Goal: Task Accomplishment & Management: Complete application form

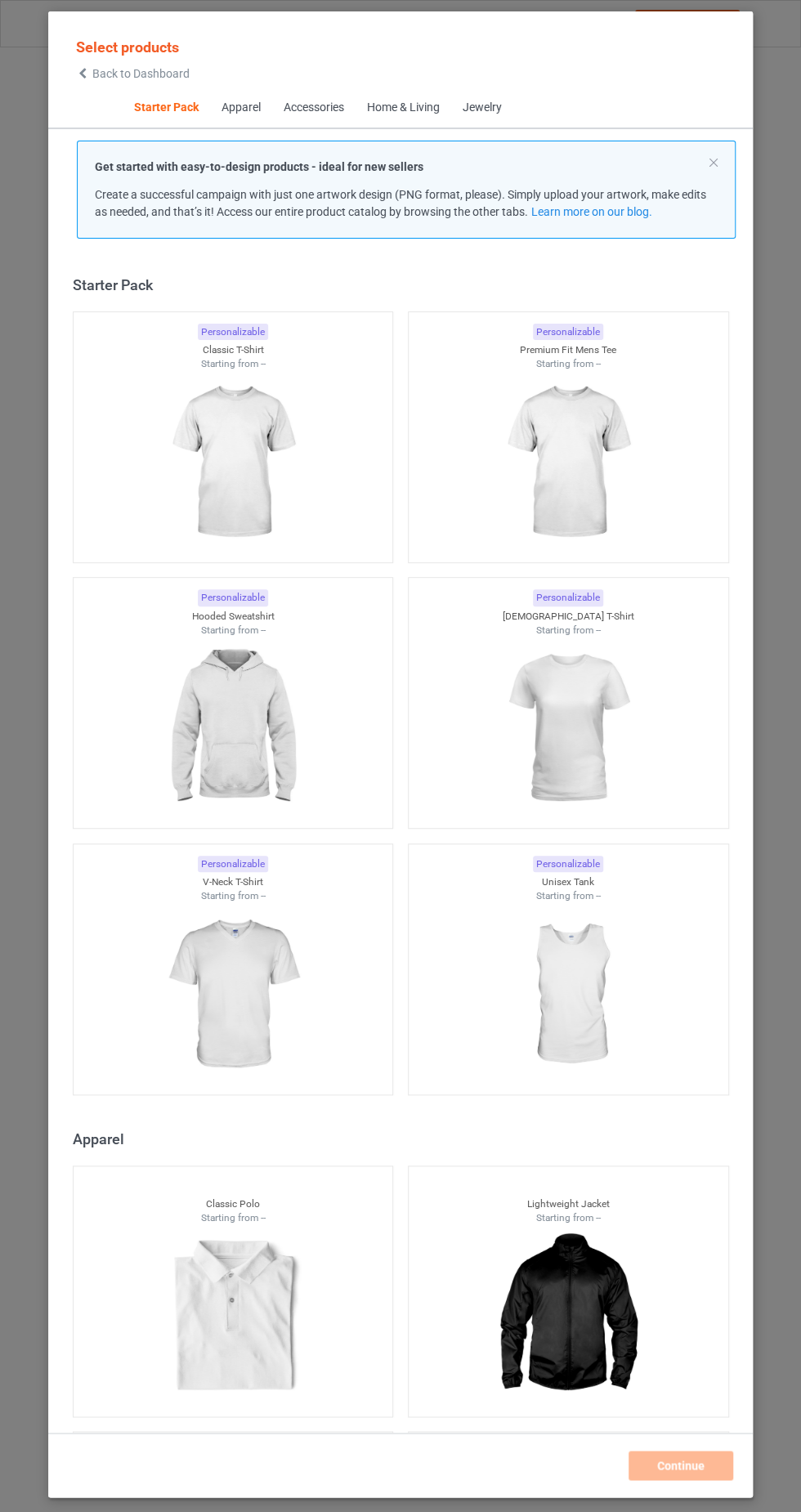
scroll to position [21, 0]
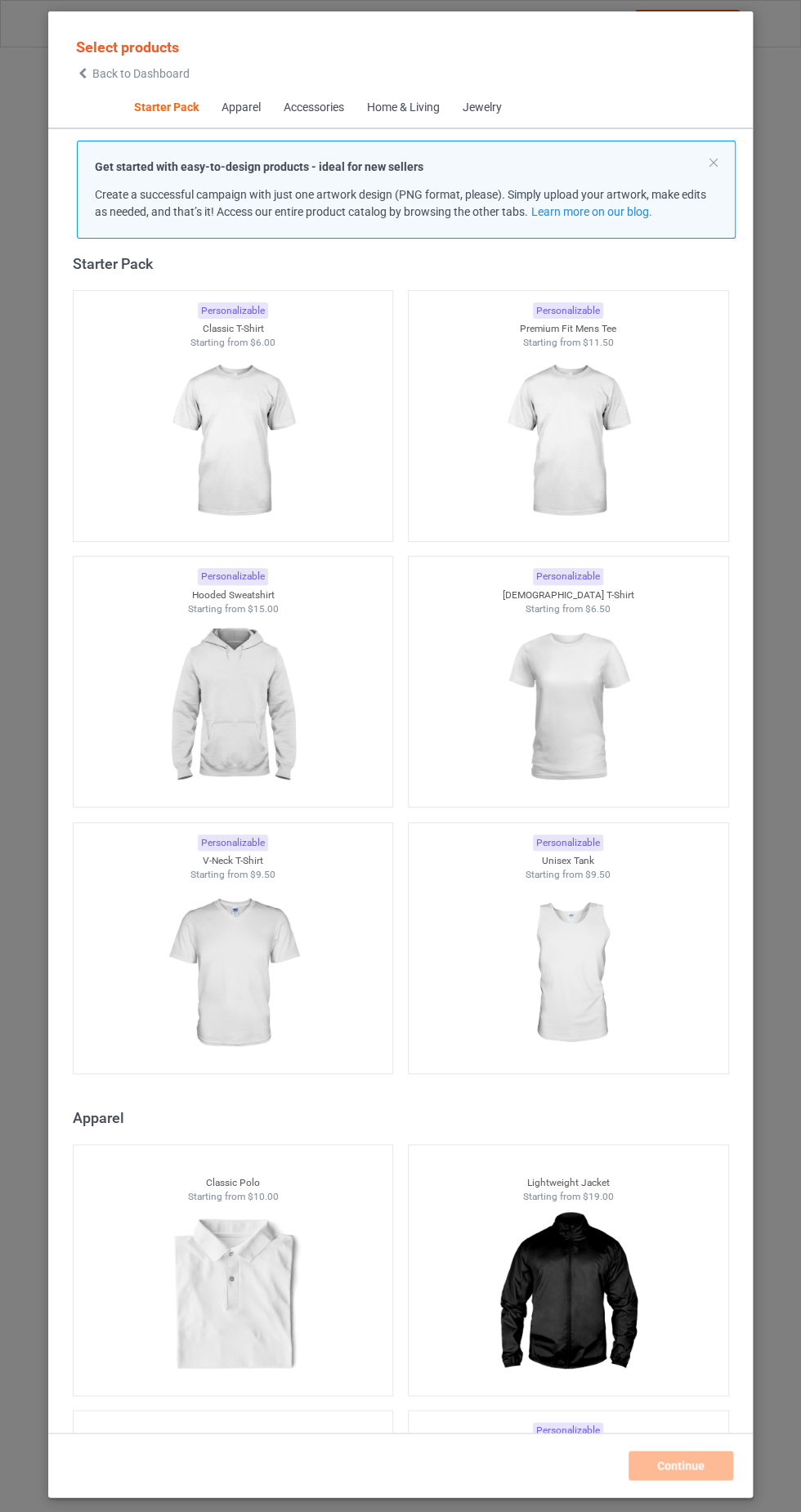
click at [271, 423] on img at bounding box center [232, 441] width 146 height 183
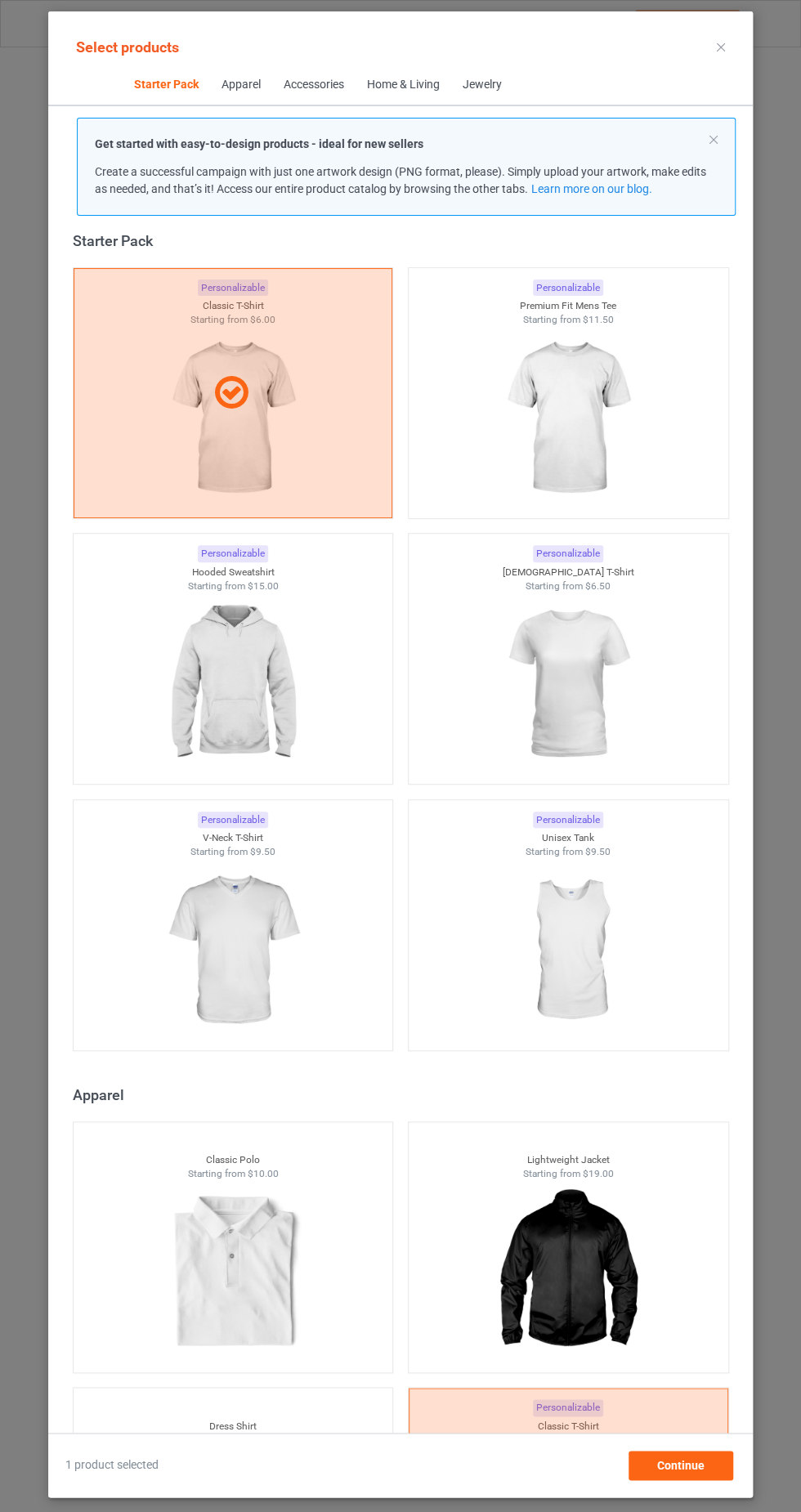
click at [606, 403] on img at bounding box center [567, 418] width 146 height 183
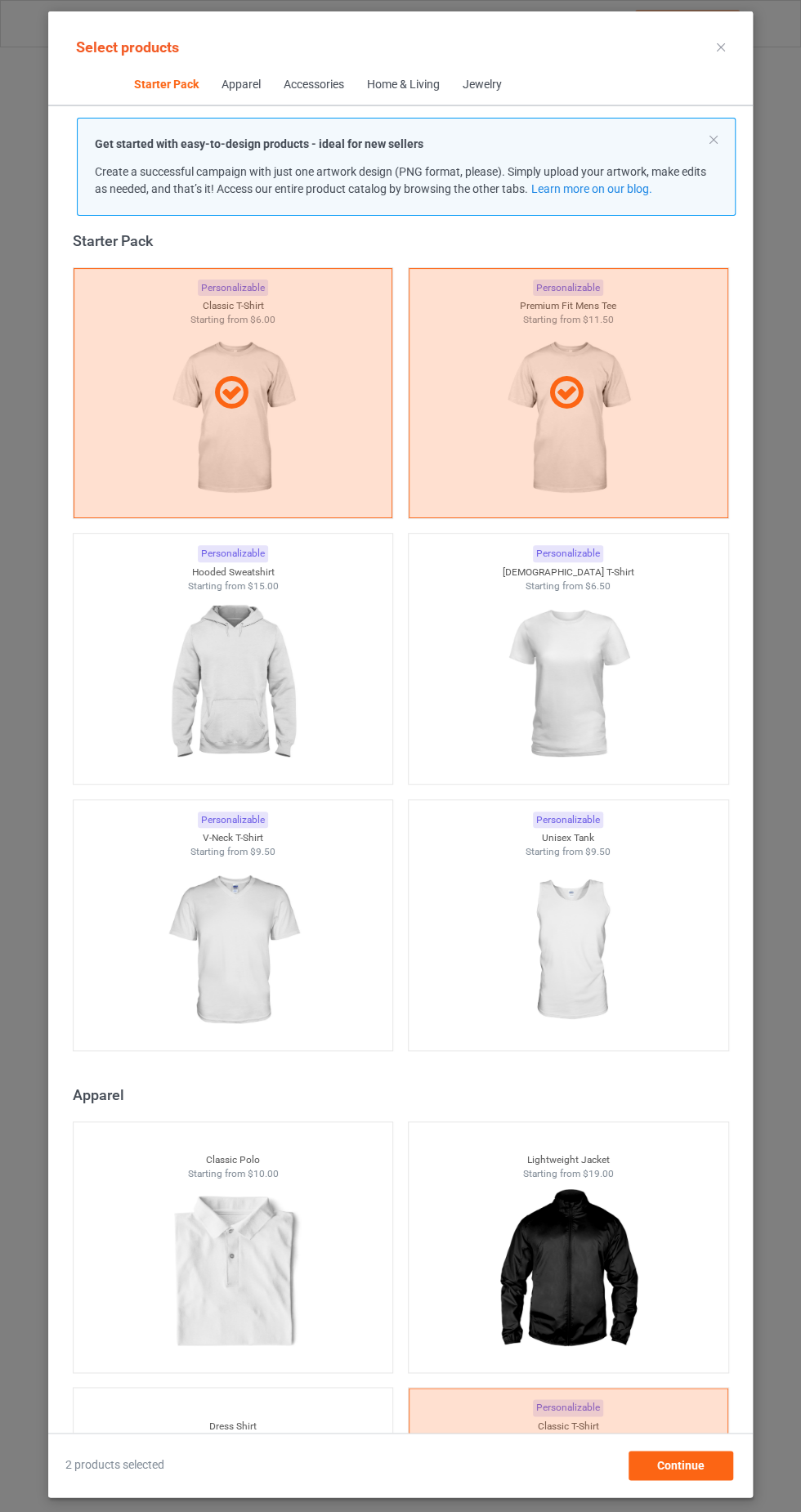
click at [246, 671] on img at bounding box center [232, 684] width 146 height 183
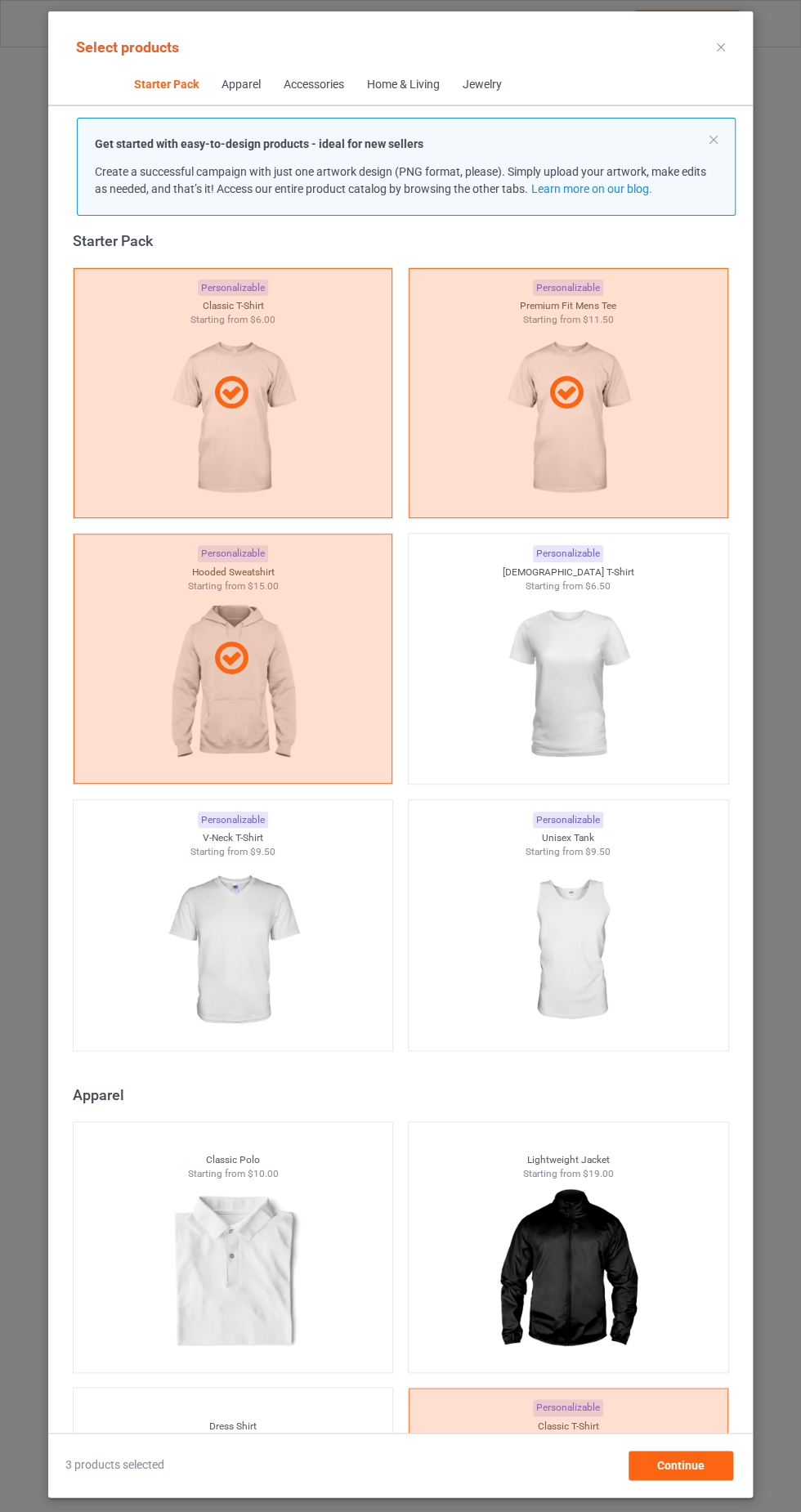
click at [569, 680] on img at bounding box center [567, 684] width 146 height 183
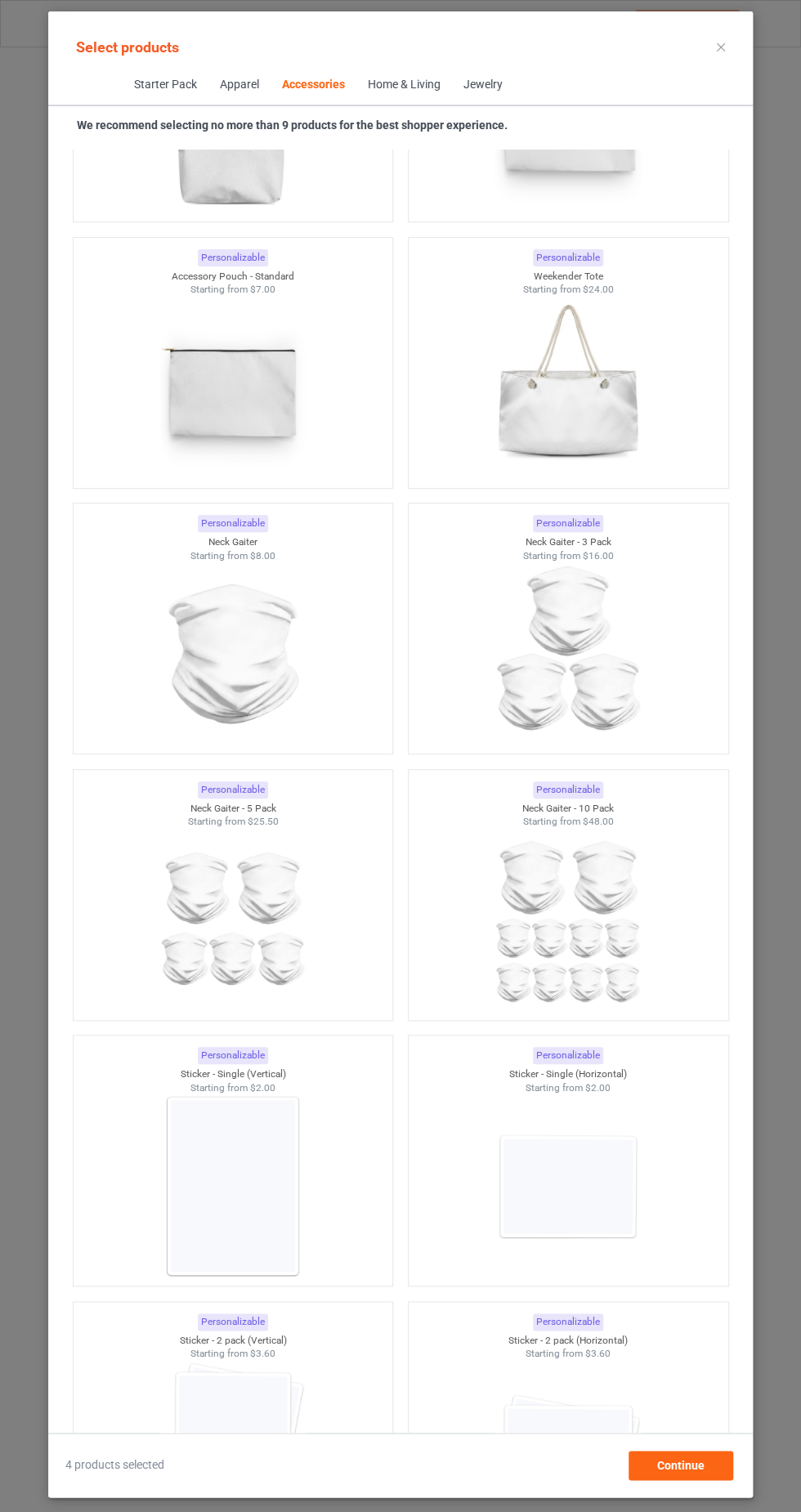
scroll to position [9942, 0]
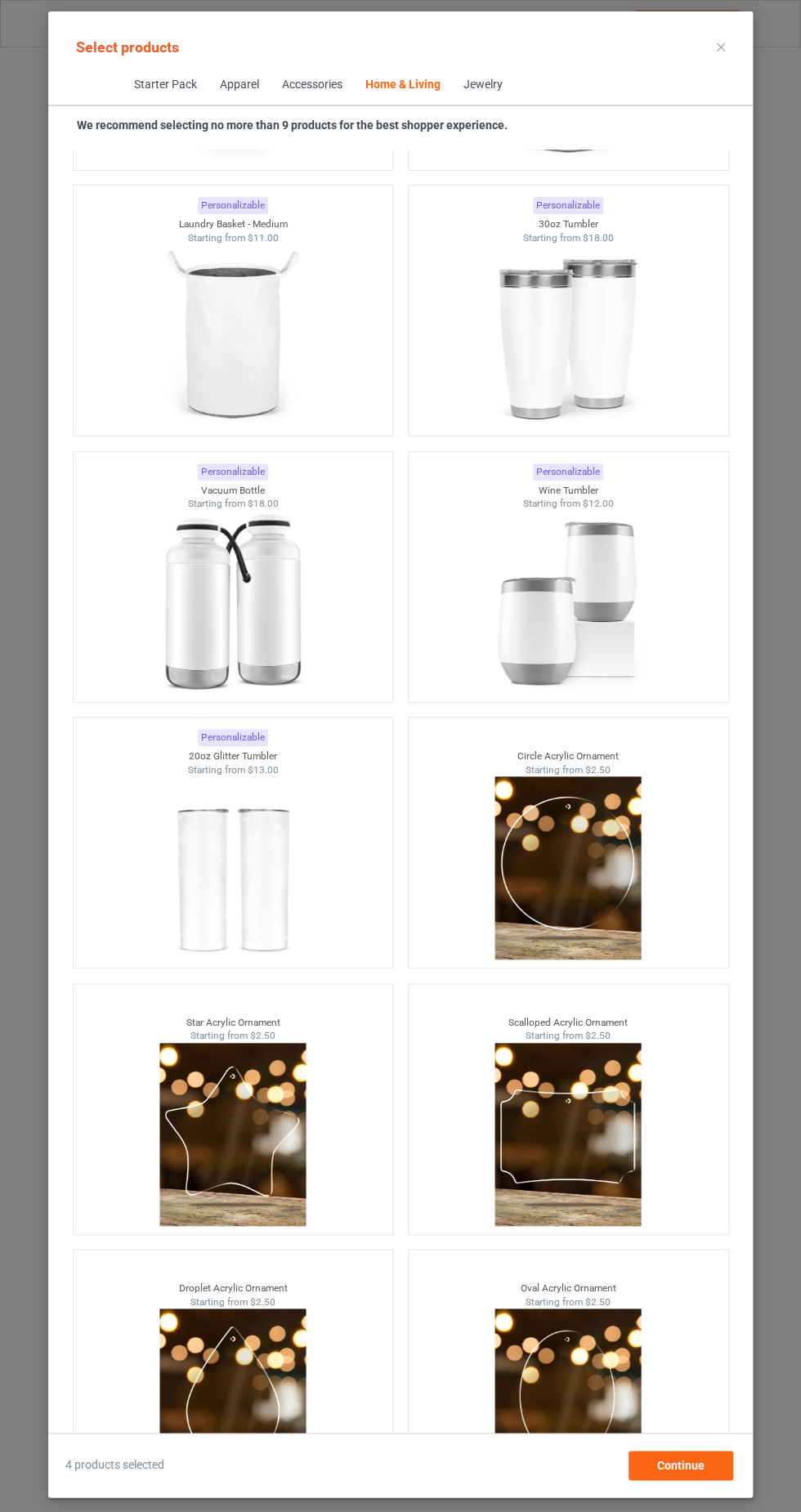
scroll to position [24621, 0]
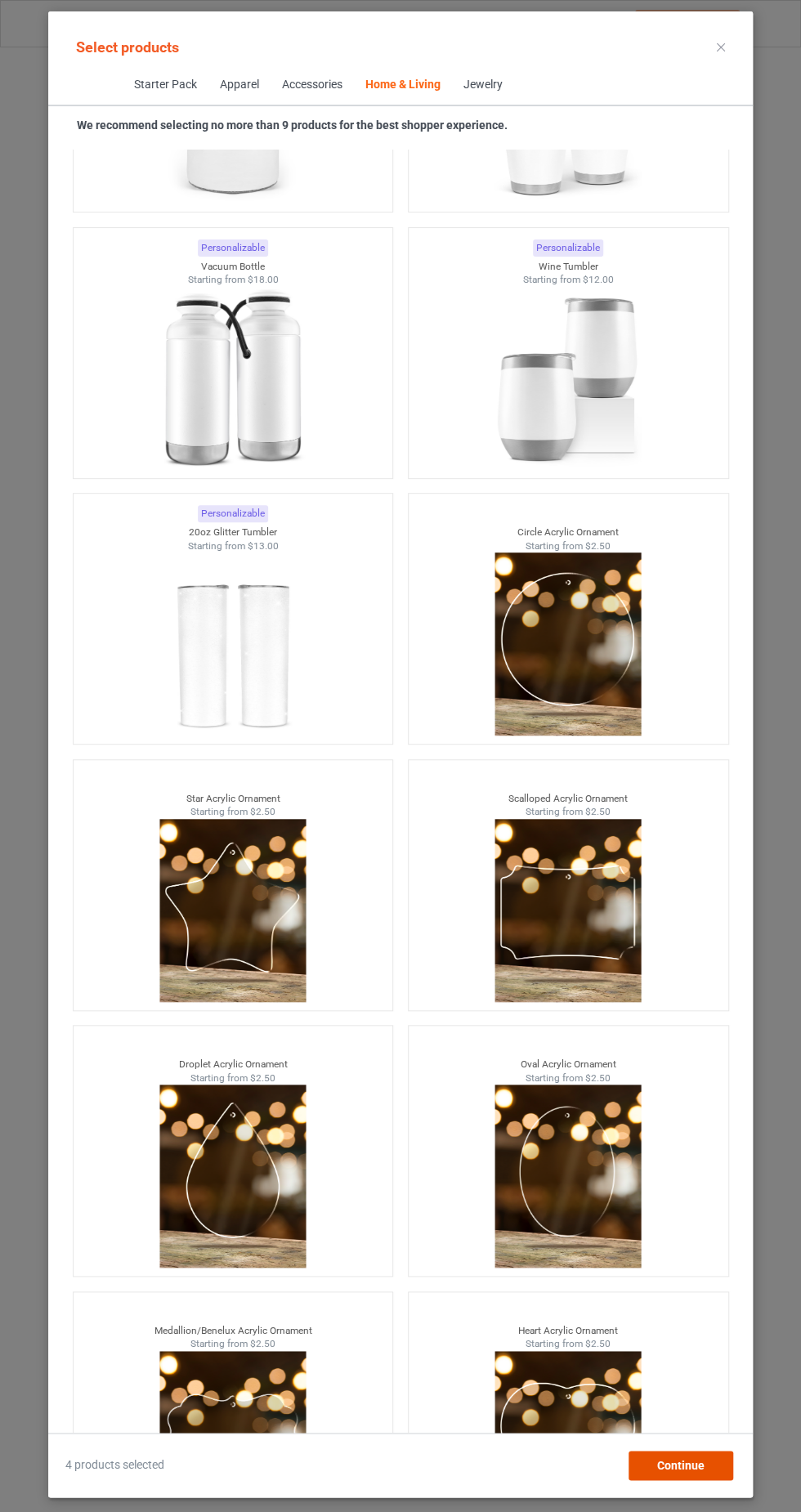
click at [694, 1472] on span "Continue" at bounding box center [680, 1466] width 47 height 13
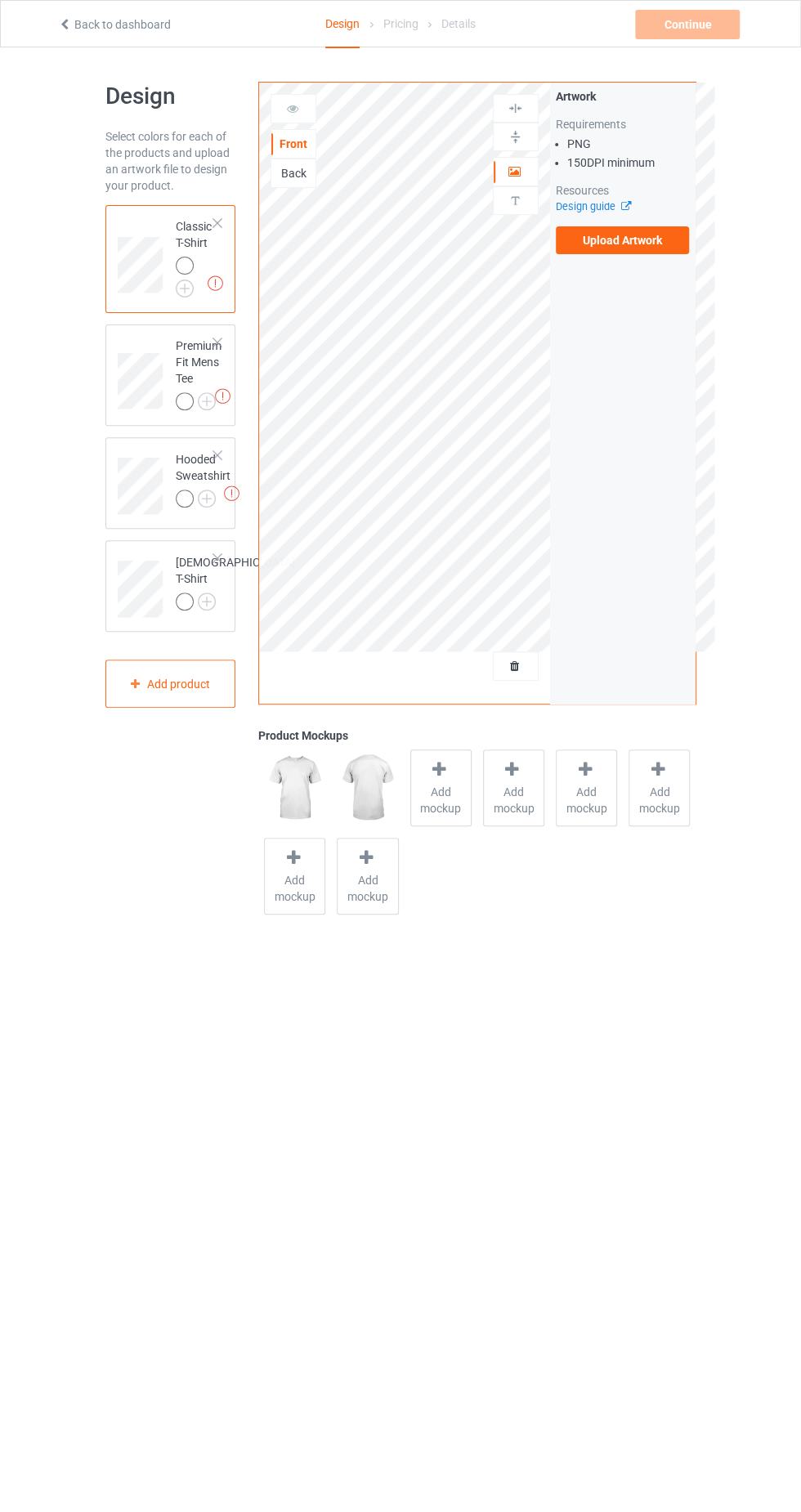
click at [0, 0] on img at bounding box center [0, 0] width 0 height 0
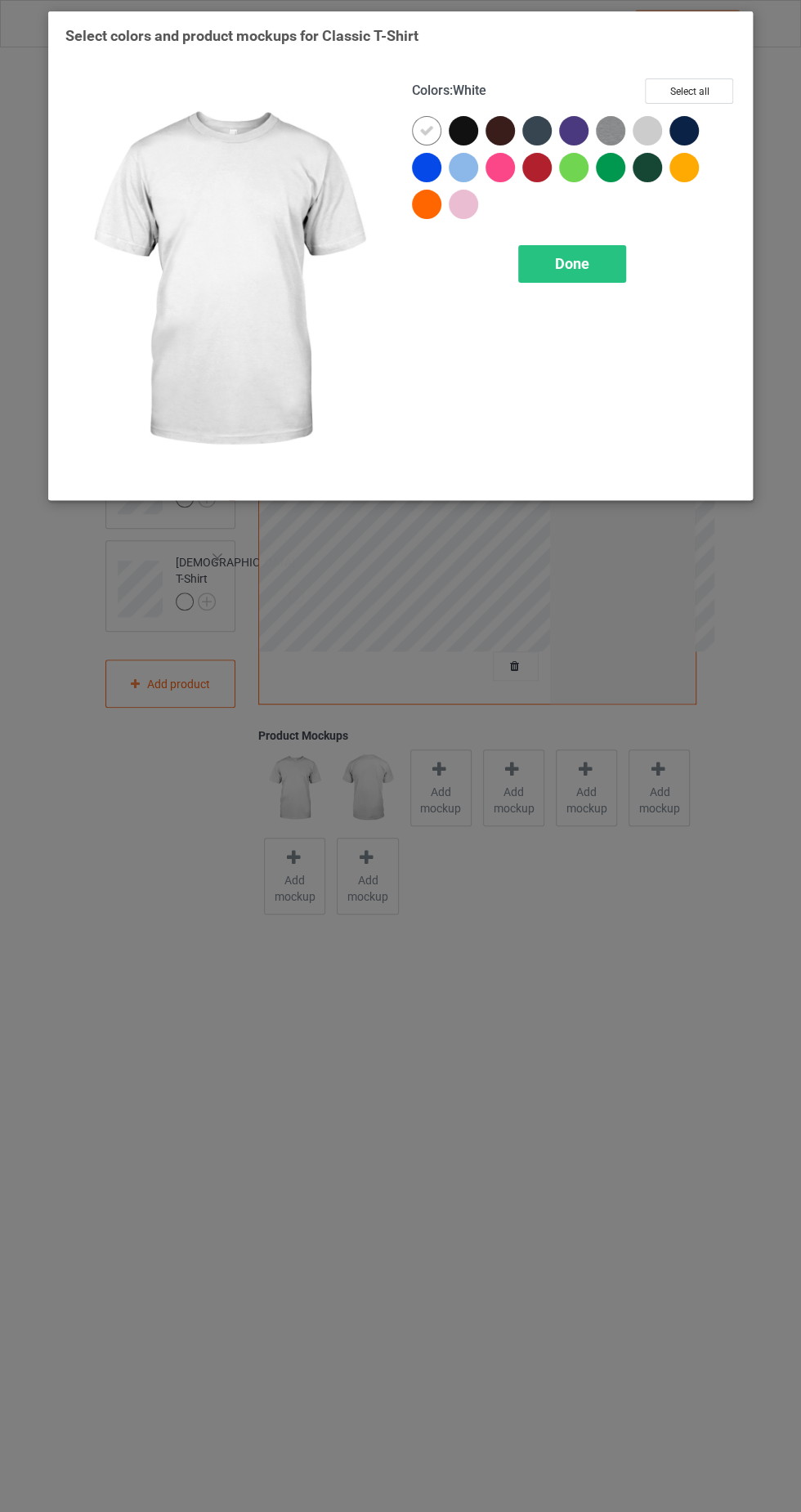
click at [536, 168] on div at bounding box center [536, 167] width 30 height 30
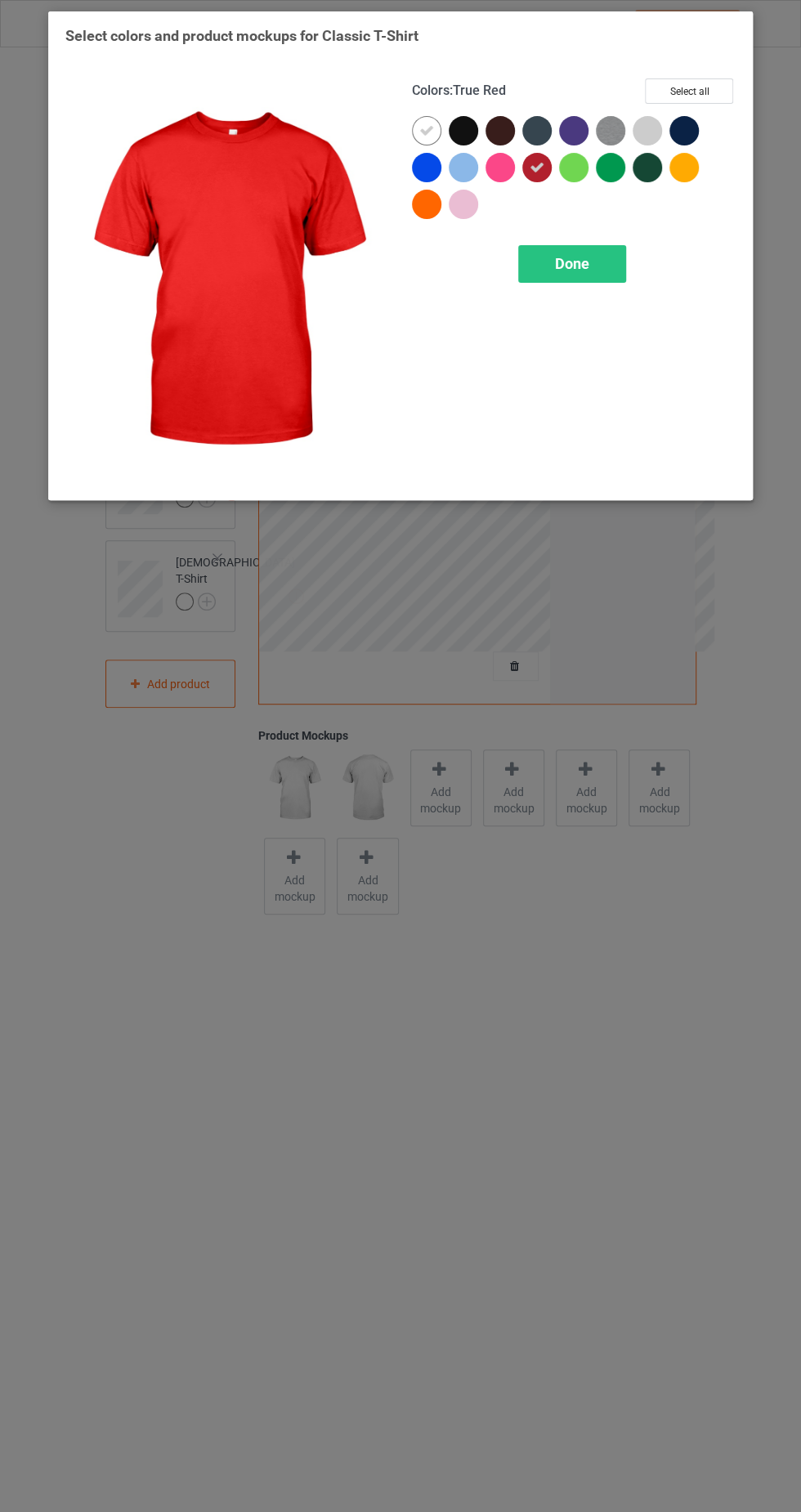
click at [426, 130] on icon at bounding box center [426, 130] width 14 height 14
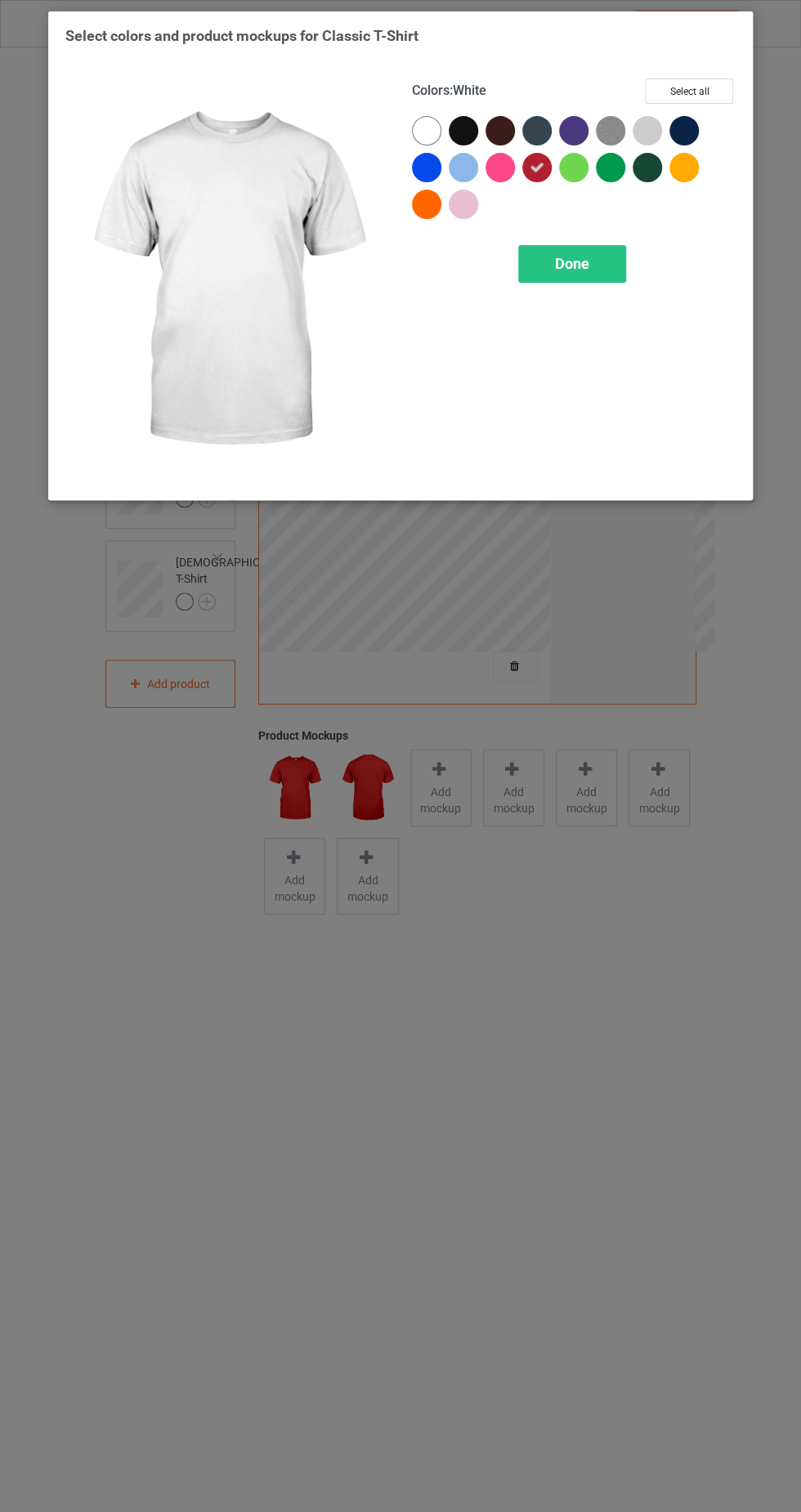
click at [470, 129] on div at bounding box center [463, 130] width 30 height 30
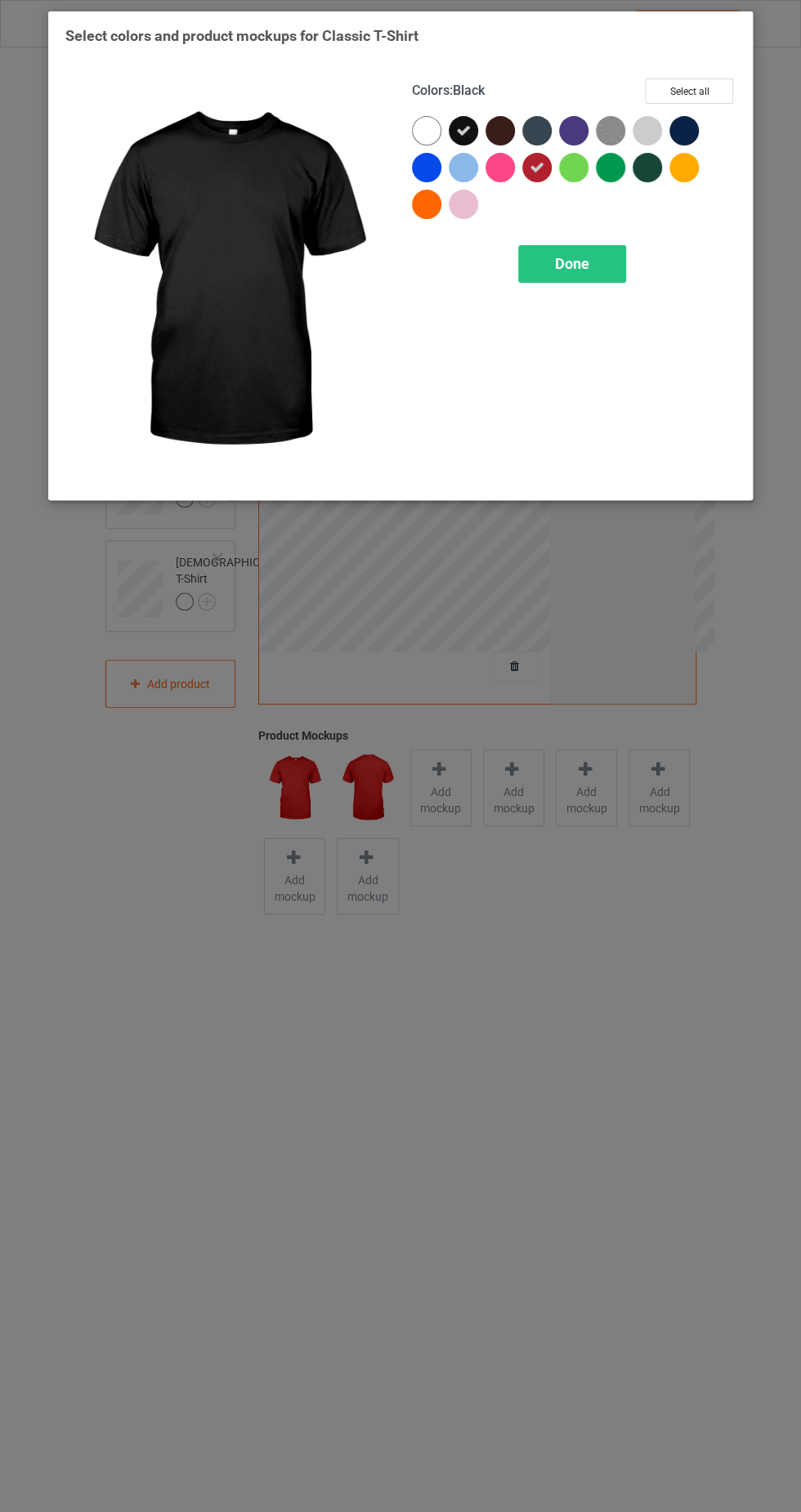
click at [582, 256] on span "Done" at bounding box center [572, 264] width 35 height 17
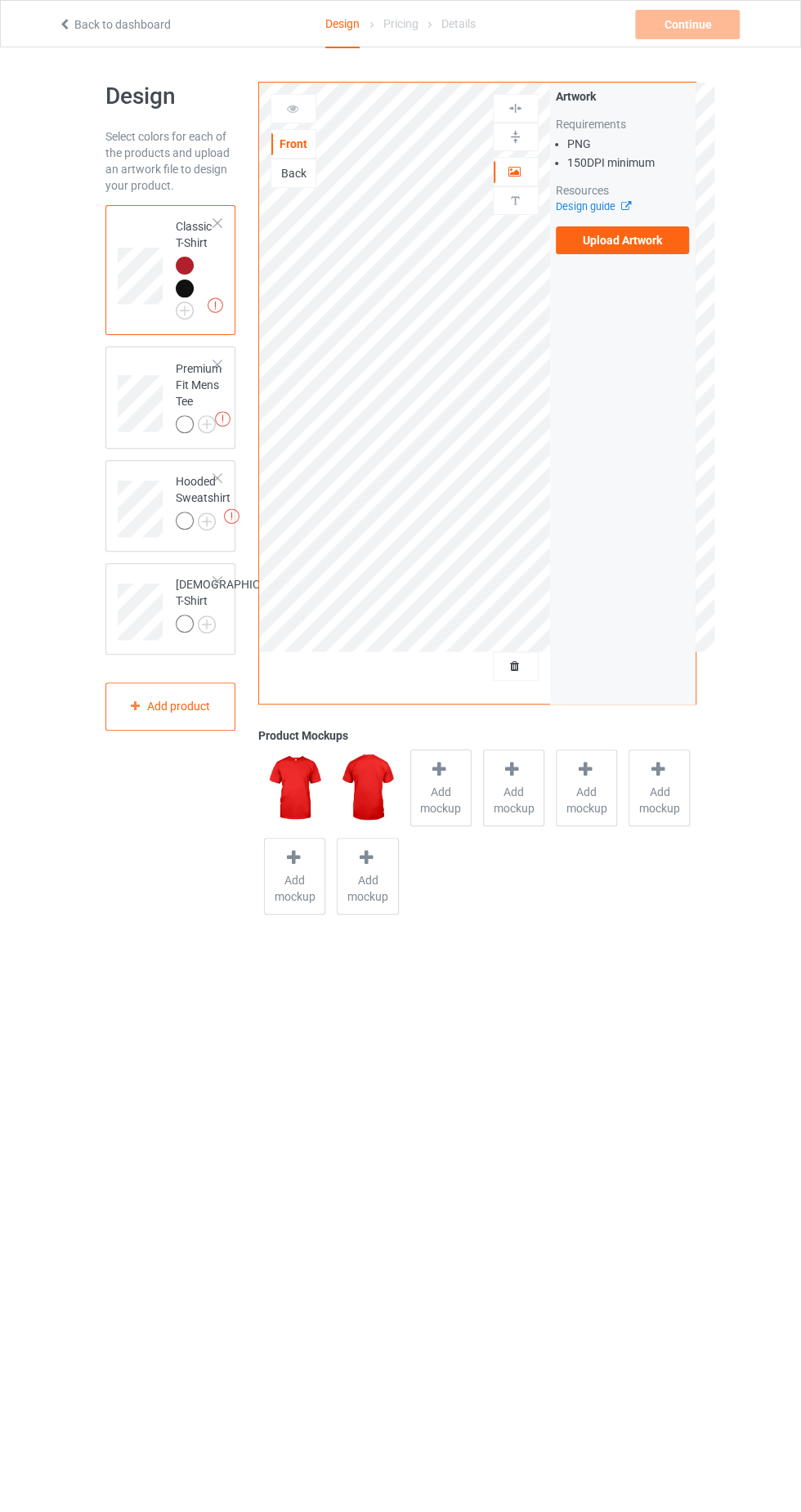
click at [185, 262] on div at bounding box center [184, 265] width 18 height 18
click at [0, 0] on img at bounding box center [0, 0] width 0 height 0
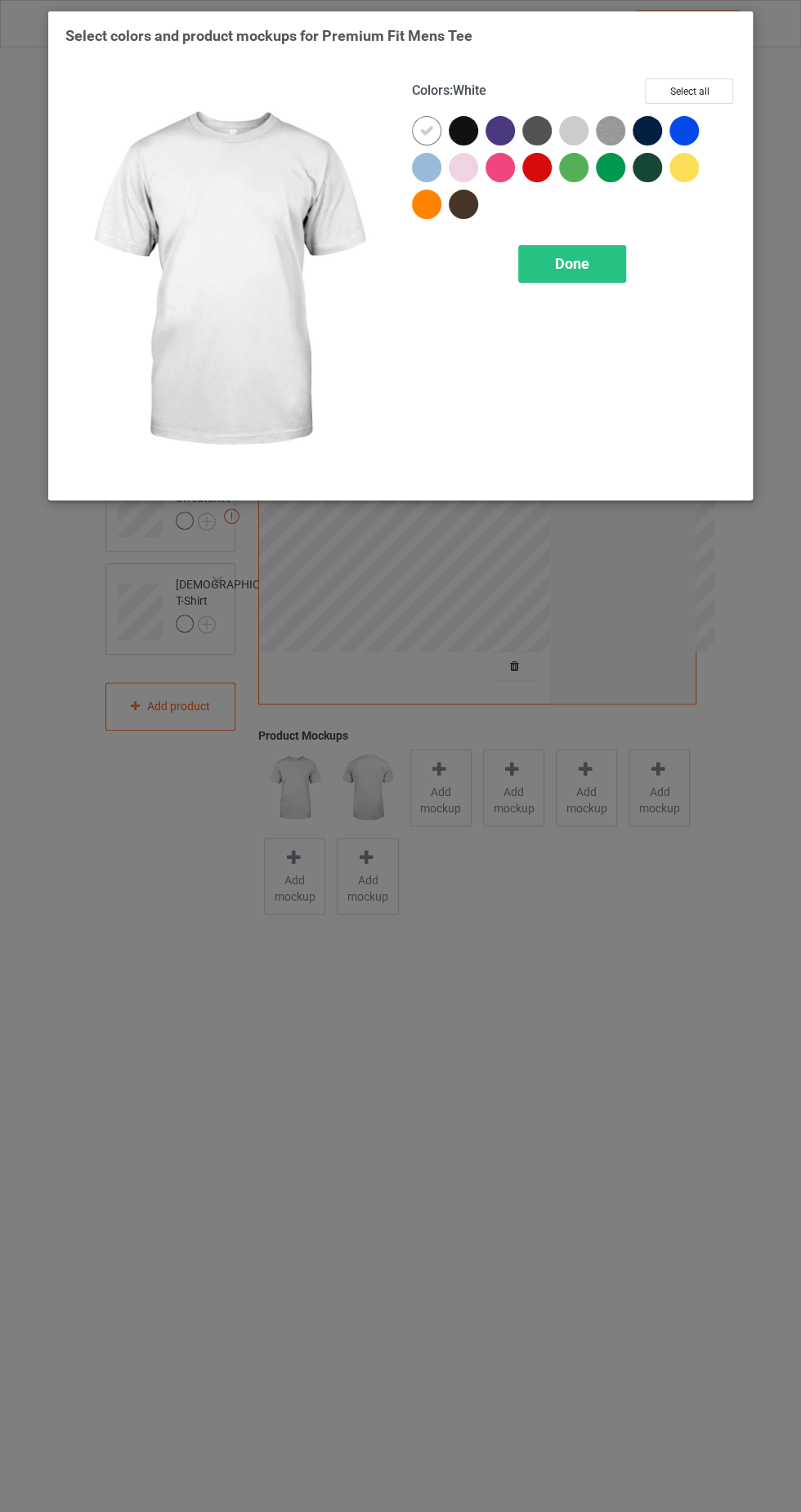
click at [550, 153] on div at bounding box center [540, 171] width 36 height 36
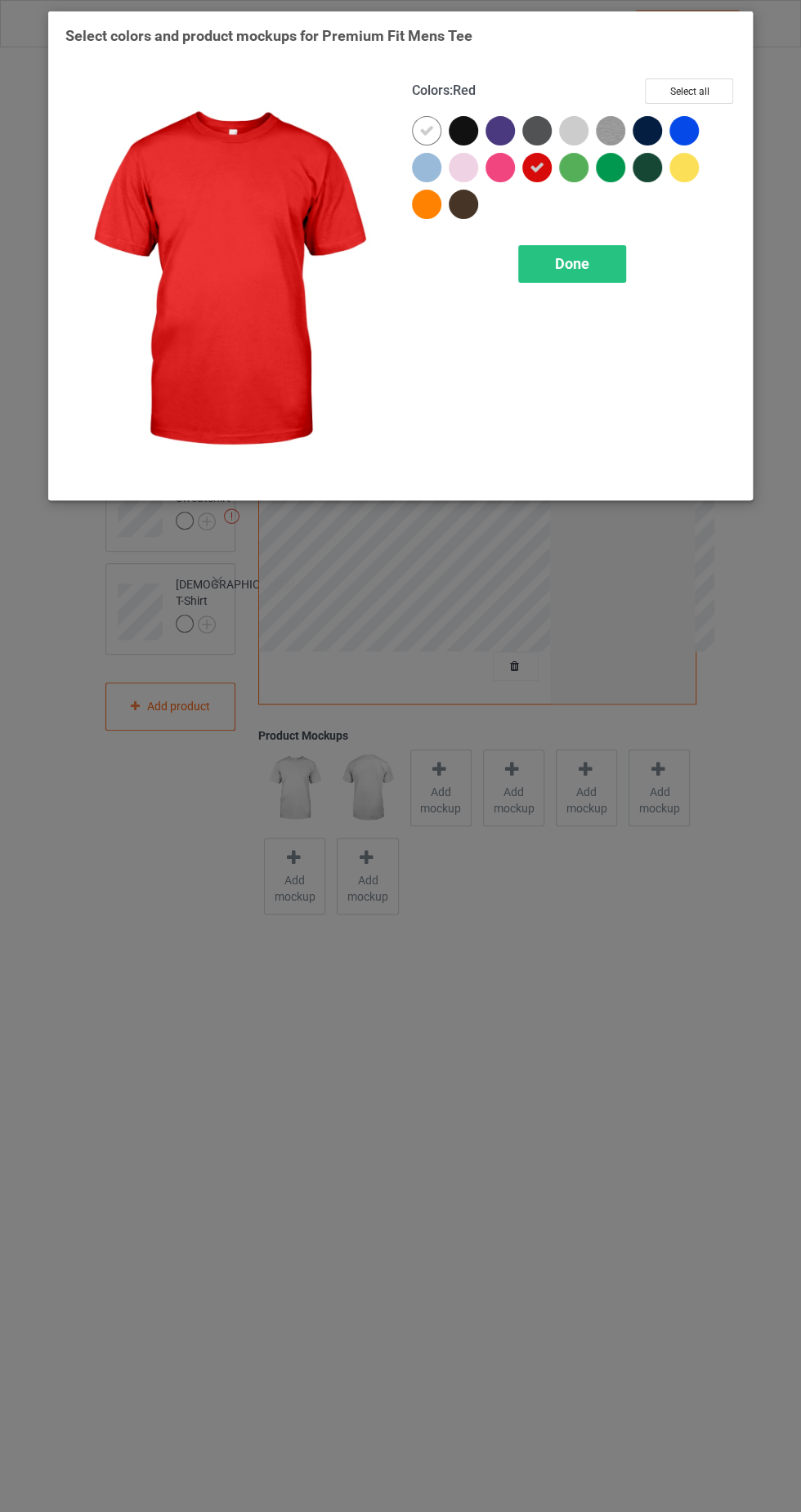
click at [426, 130] on icon at bounding box center [426, 130] width 14 height 14
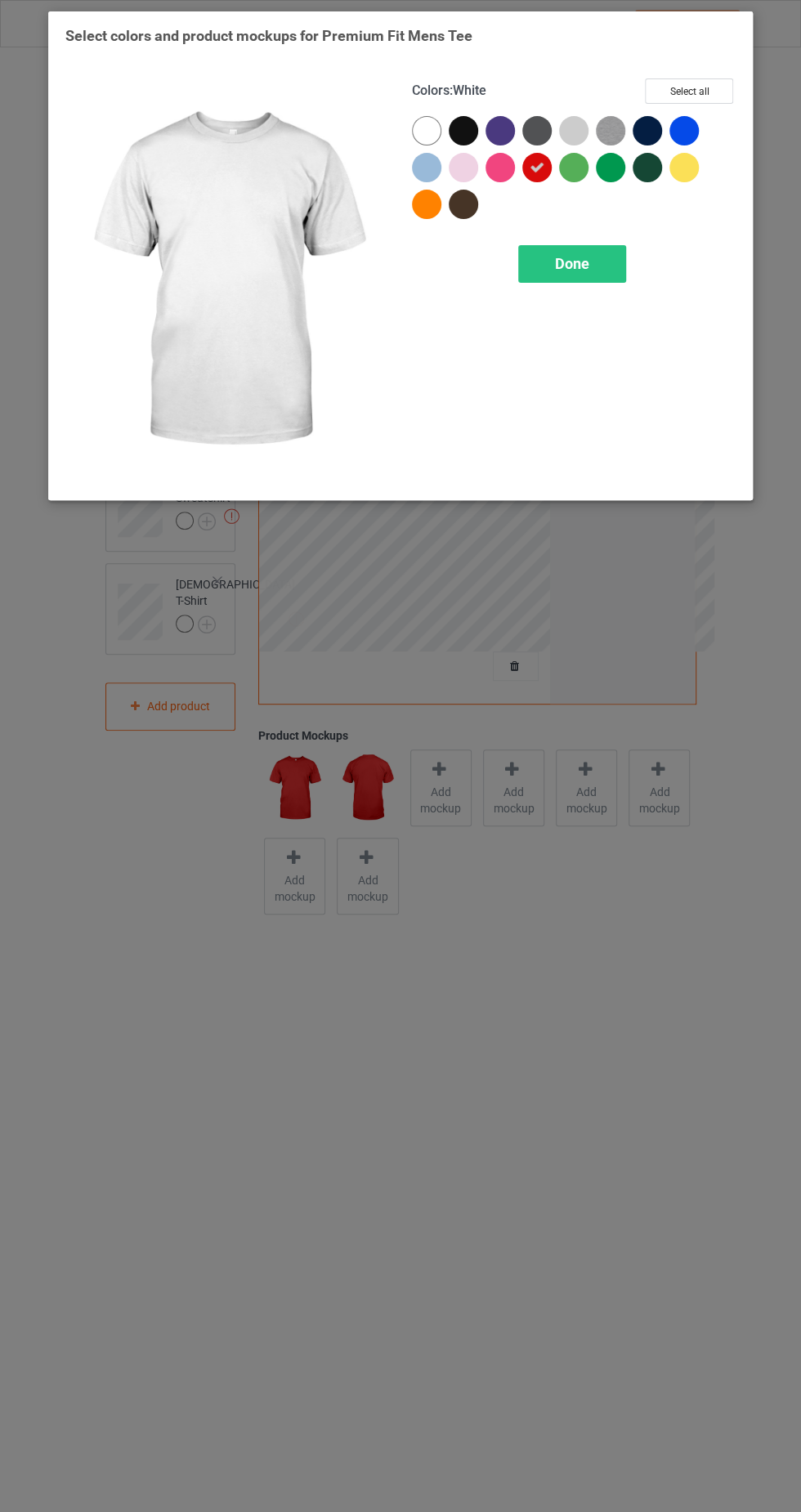
click at [469, 119] on div at bounding box center [463, 130] width 30 height 30
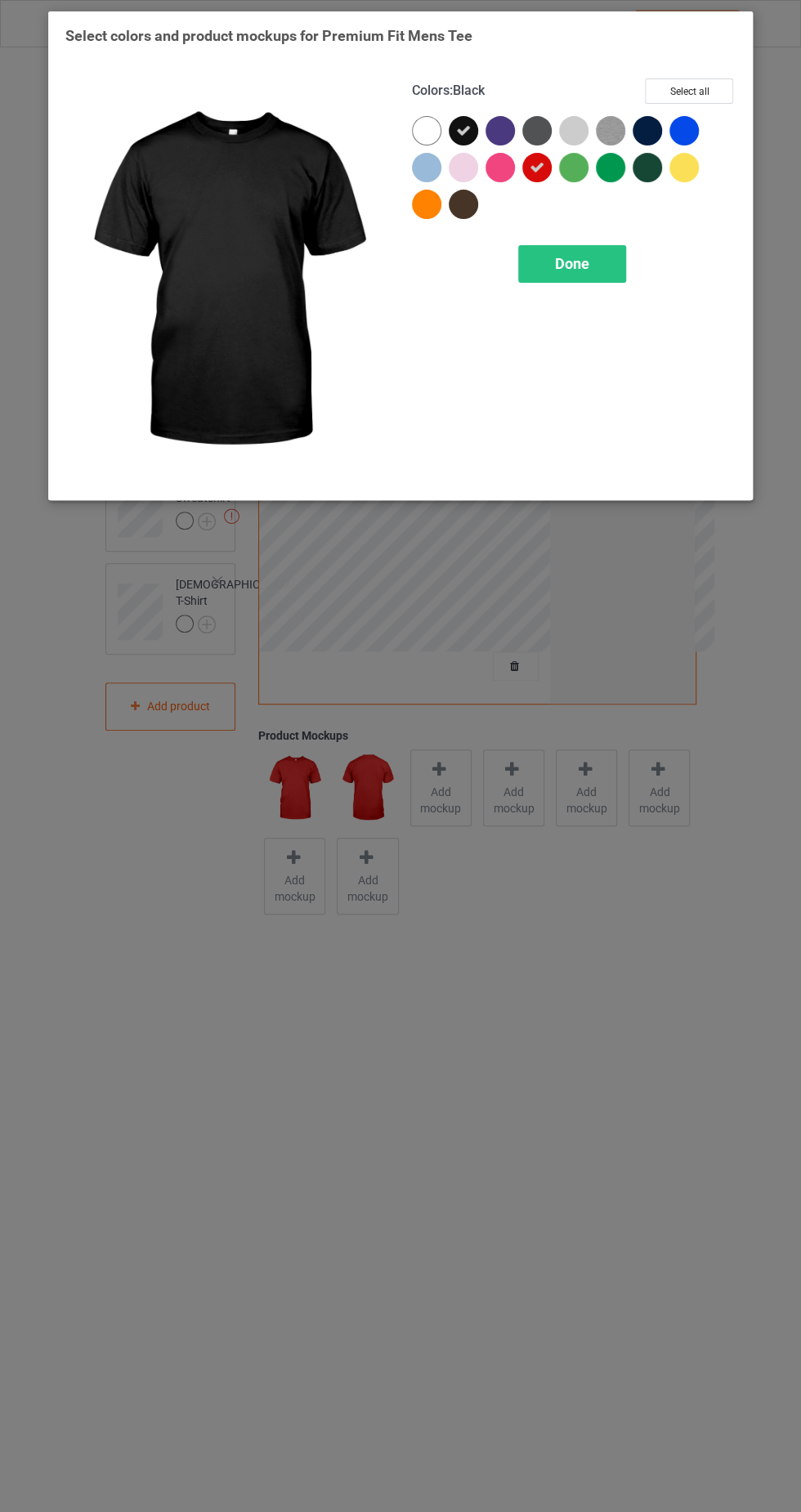
click at [572, 262] on span "Done" at bounding box center [572, 264] width 35 height 17
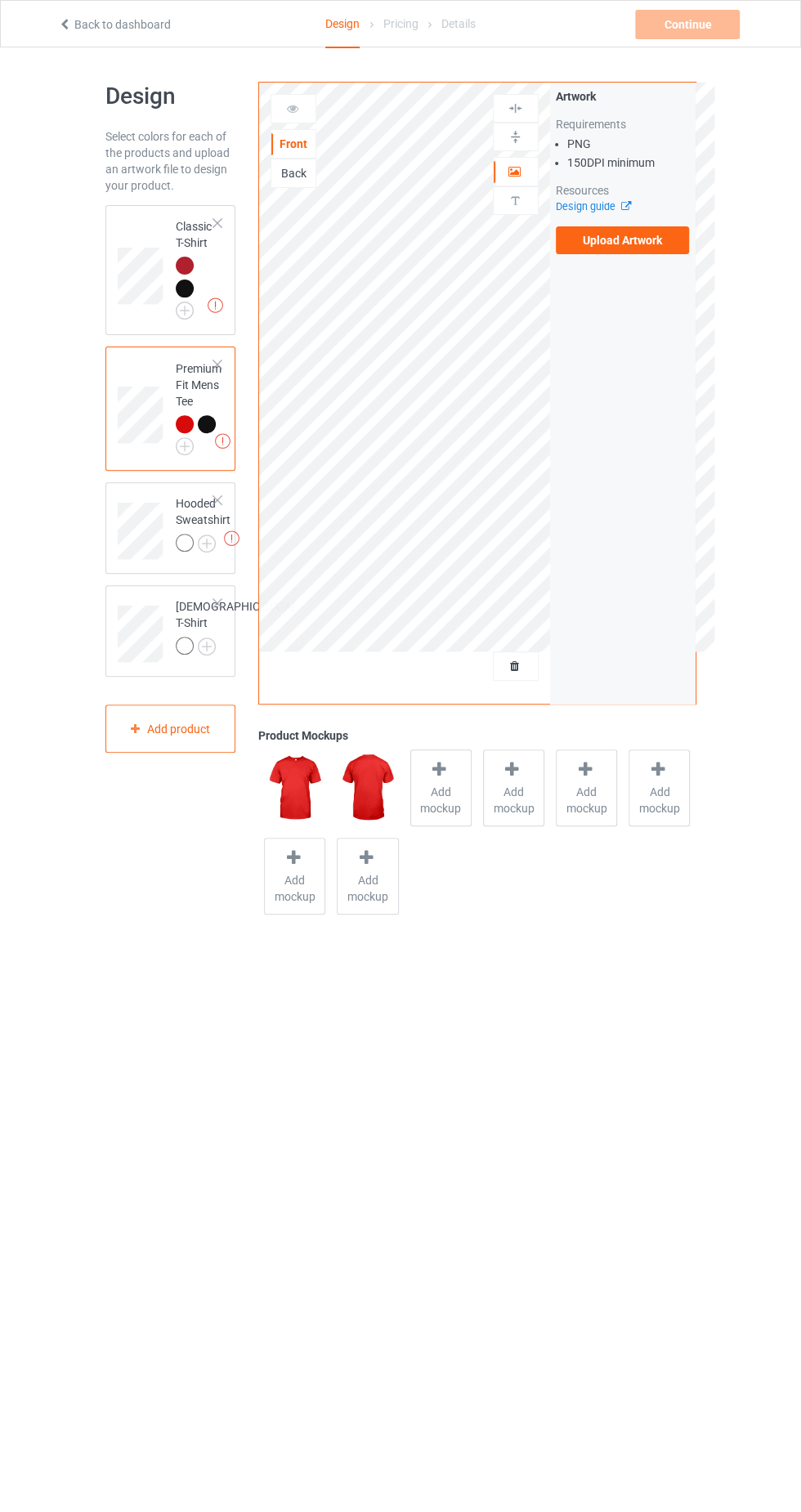
click at [184, 423] on div at bounding box center [184, 424] width 18 height 18
click at [189, 544] on div at bounding box center [184, 542] width 18 height 18
click at [192, 537] on div at bounding box center [187, 545] width 23 height 23
click at [0, 0] on img at bounding box center [0, 0] width 0 height 0
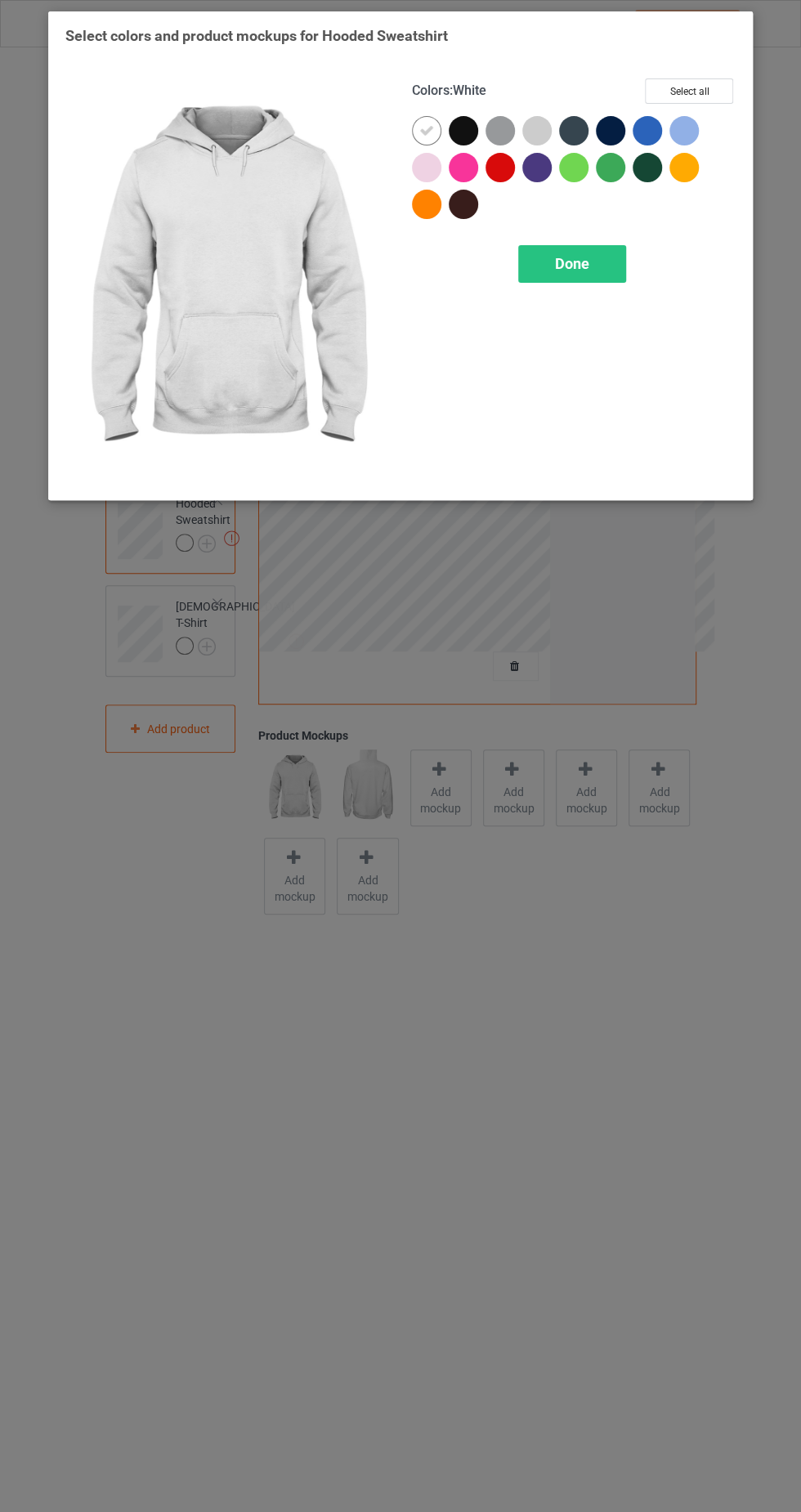
click at [502, 168] on div at bounding box center [500, 167] width 30 height 30
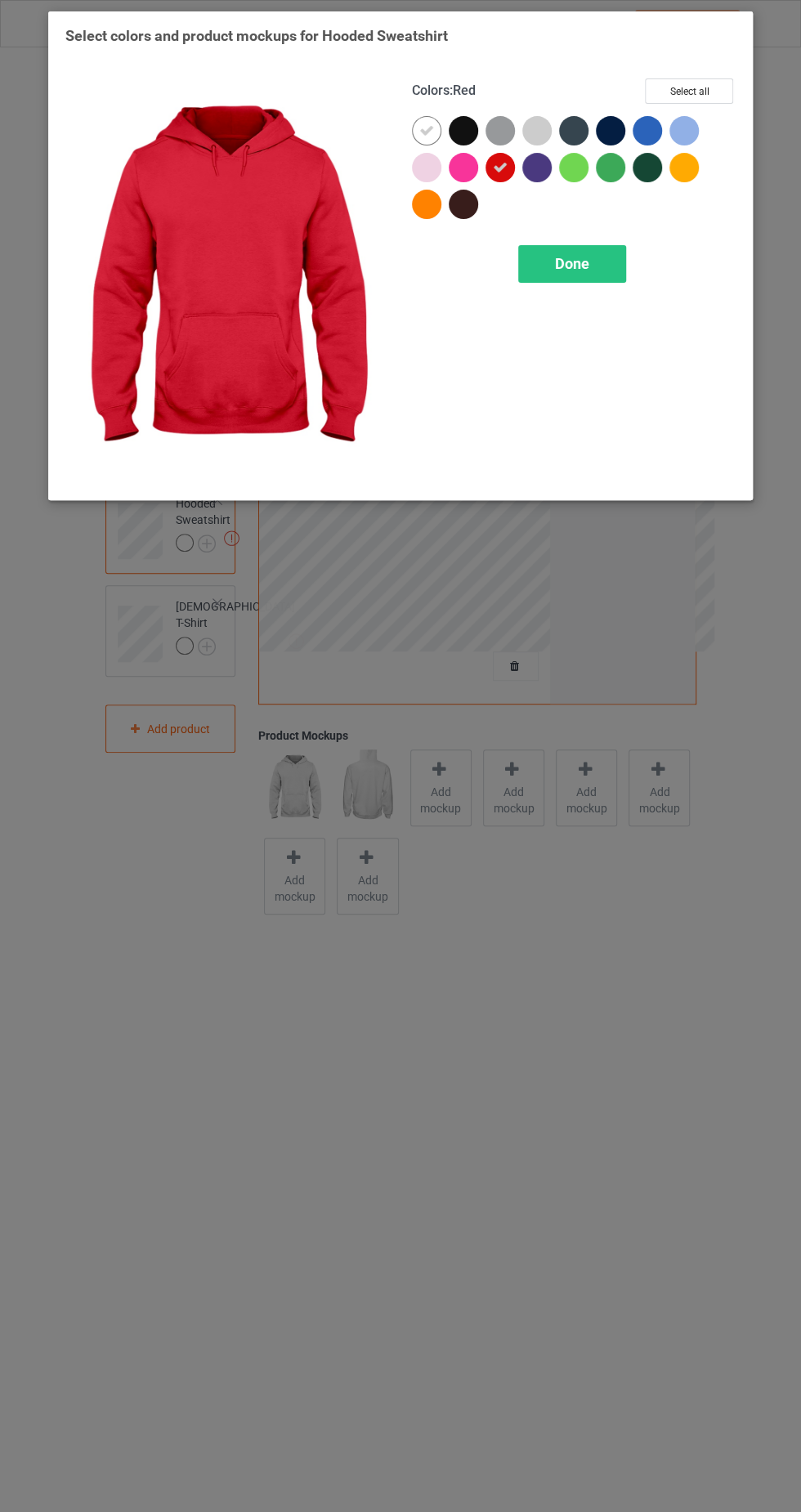
click at [419, 127] on icon at bounding box center [426, 130] width 14 height 14
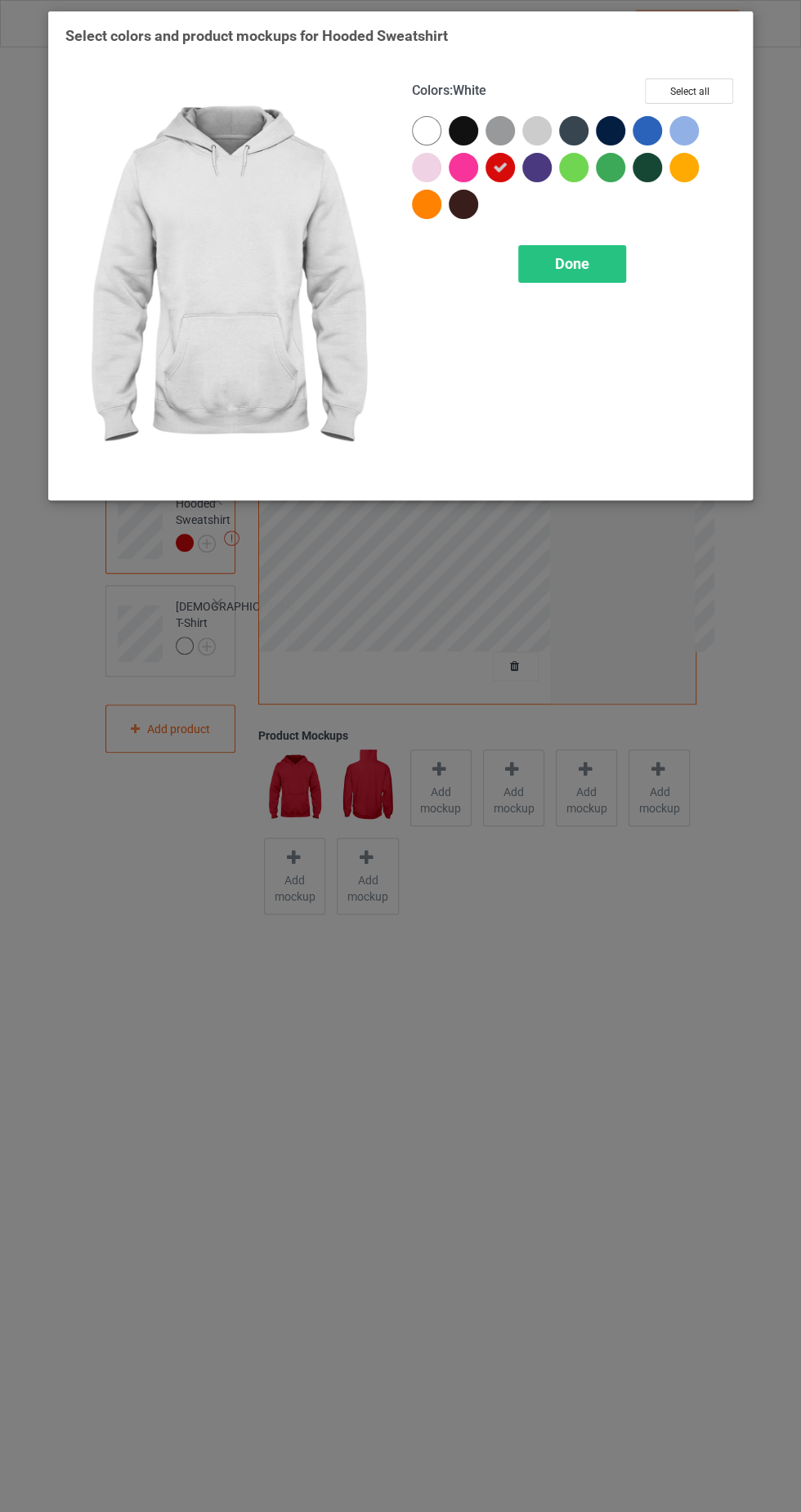
click at [463, 132] on div at bounding box center [463, 130] width 30 height 30
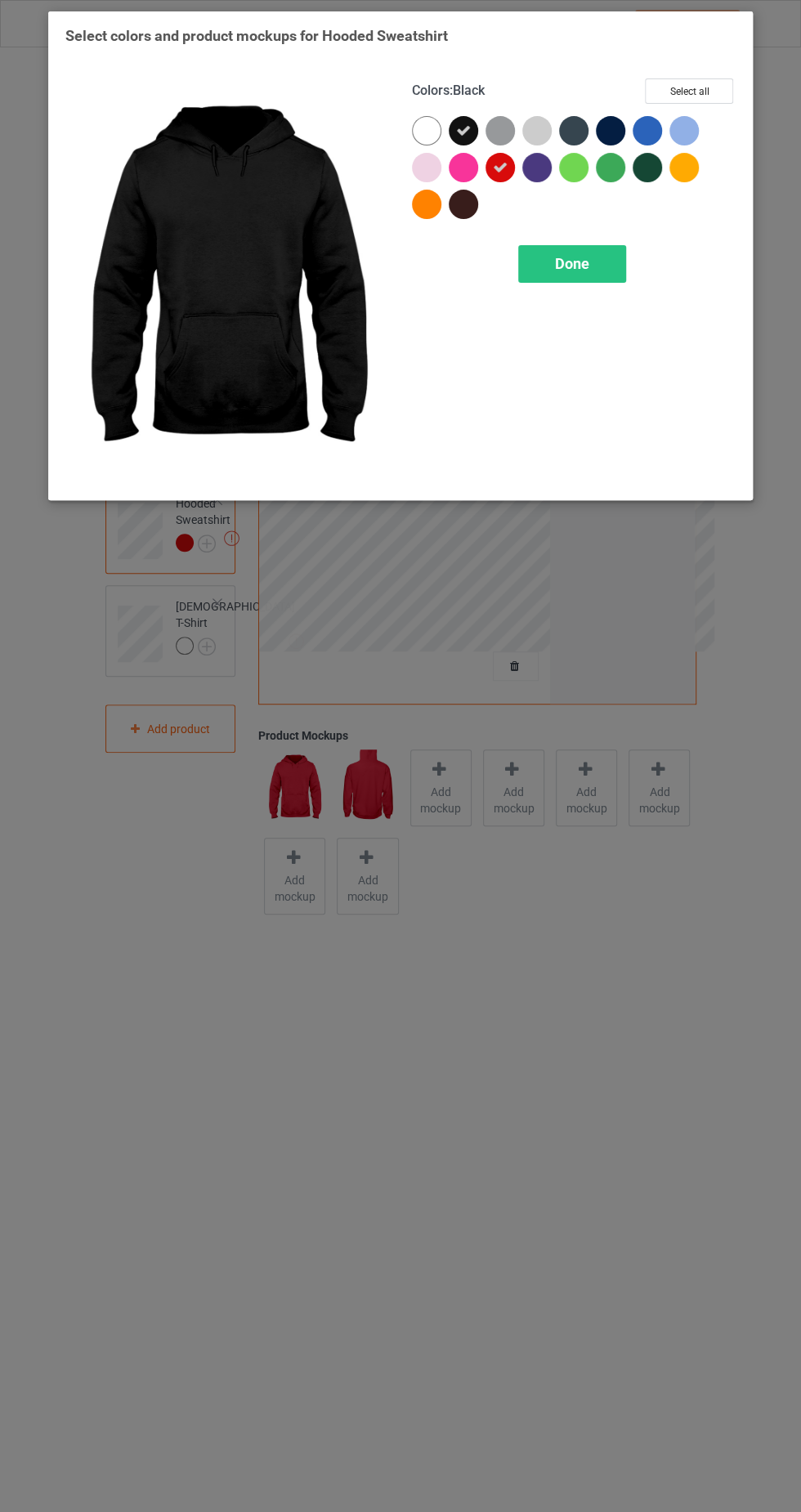
click at [593, 251] on div "Done" at bounding box center [572, 264] width 107 height 37
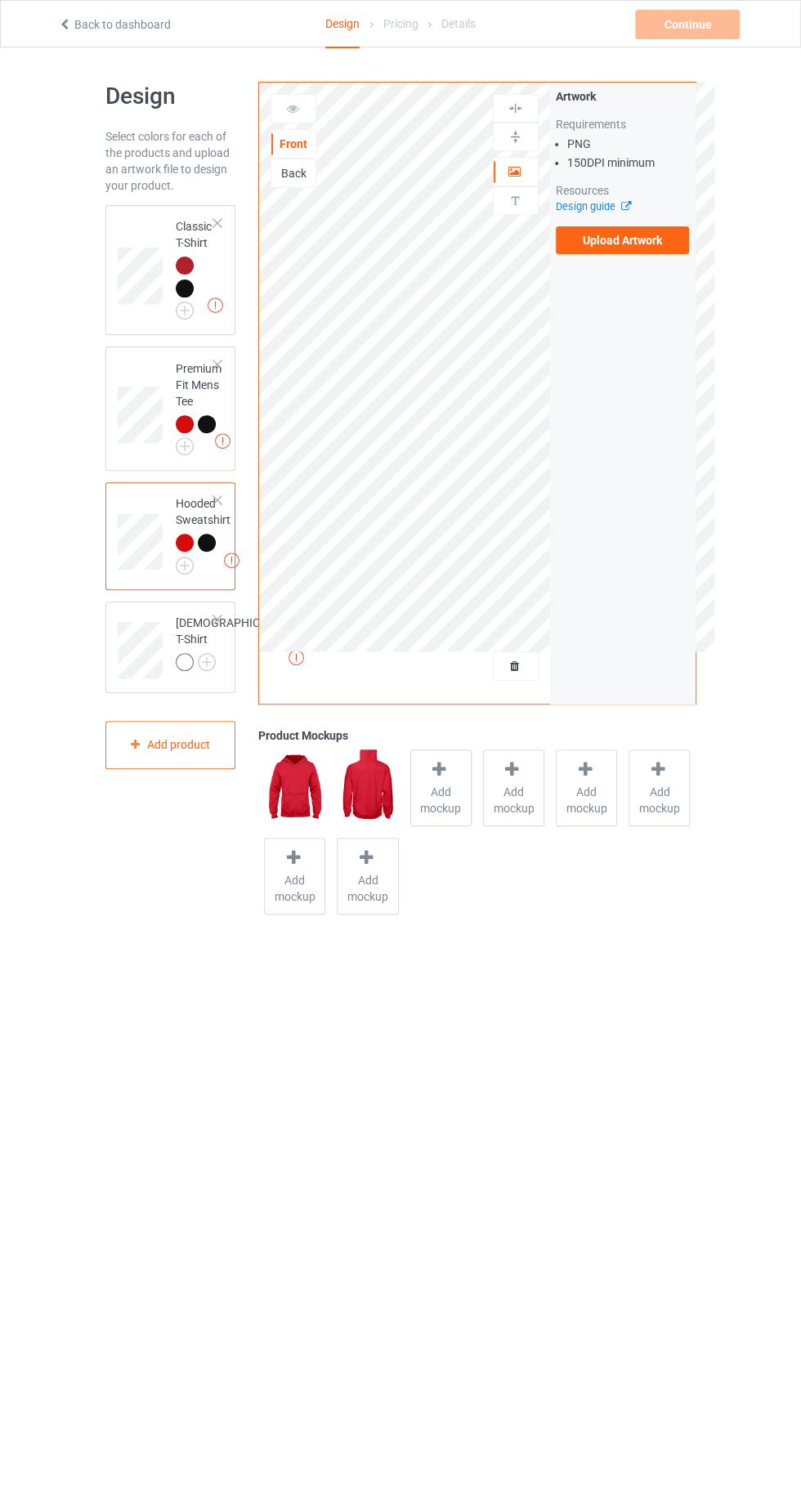
click at [0, 0] on img at bounding box center [0, 0] width 0 height 0
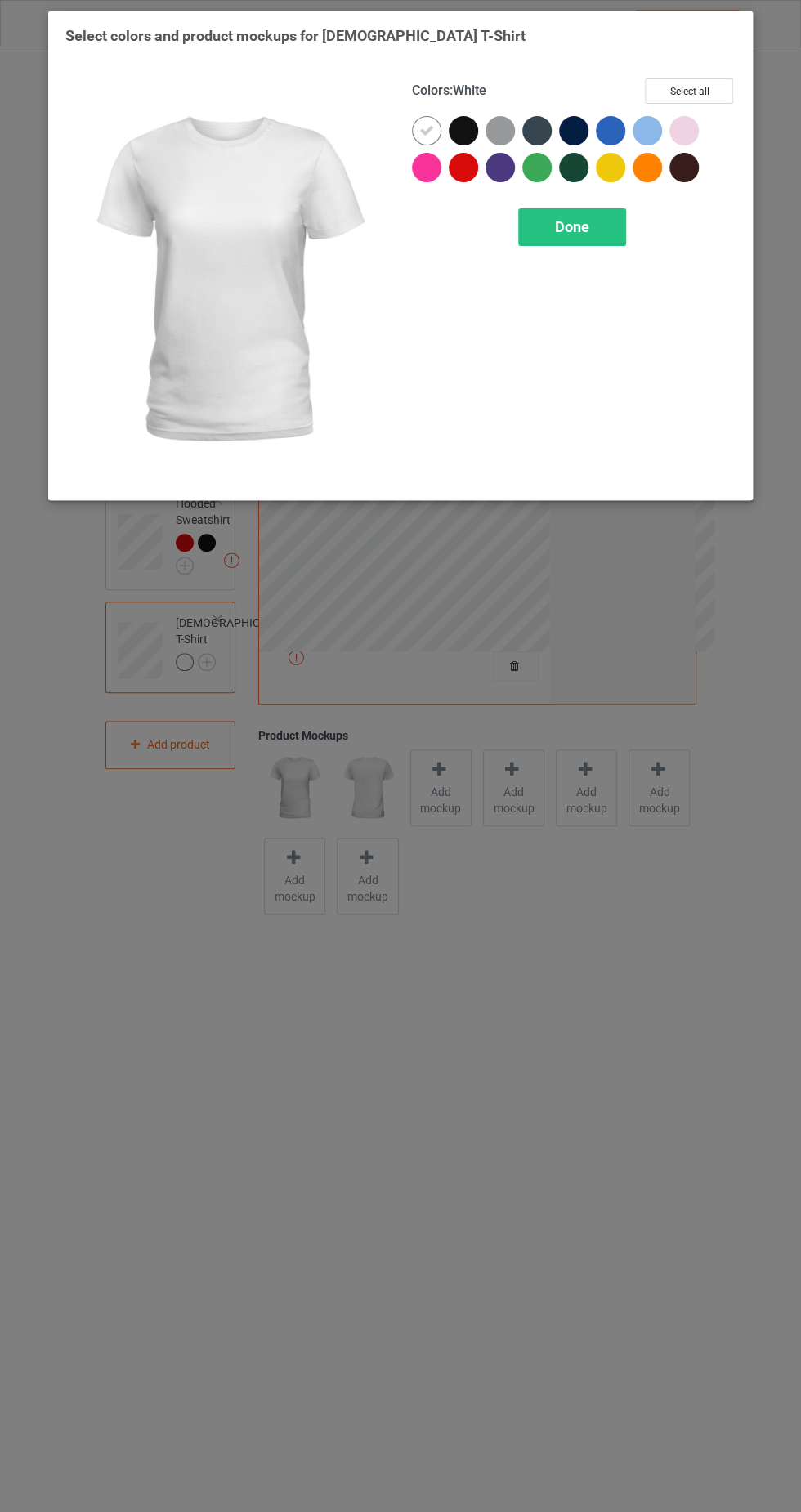
click at [470, 165] on div at bounding box center [463, 167] width 30 height 30
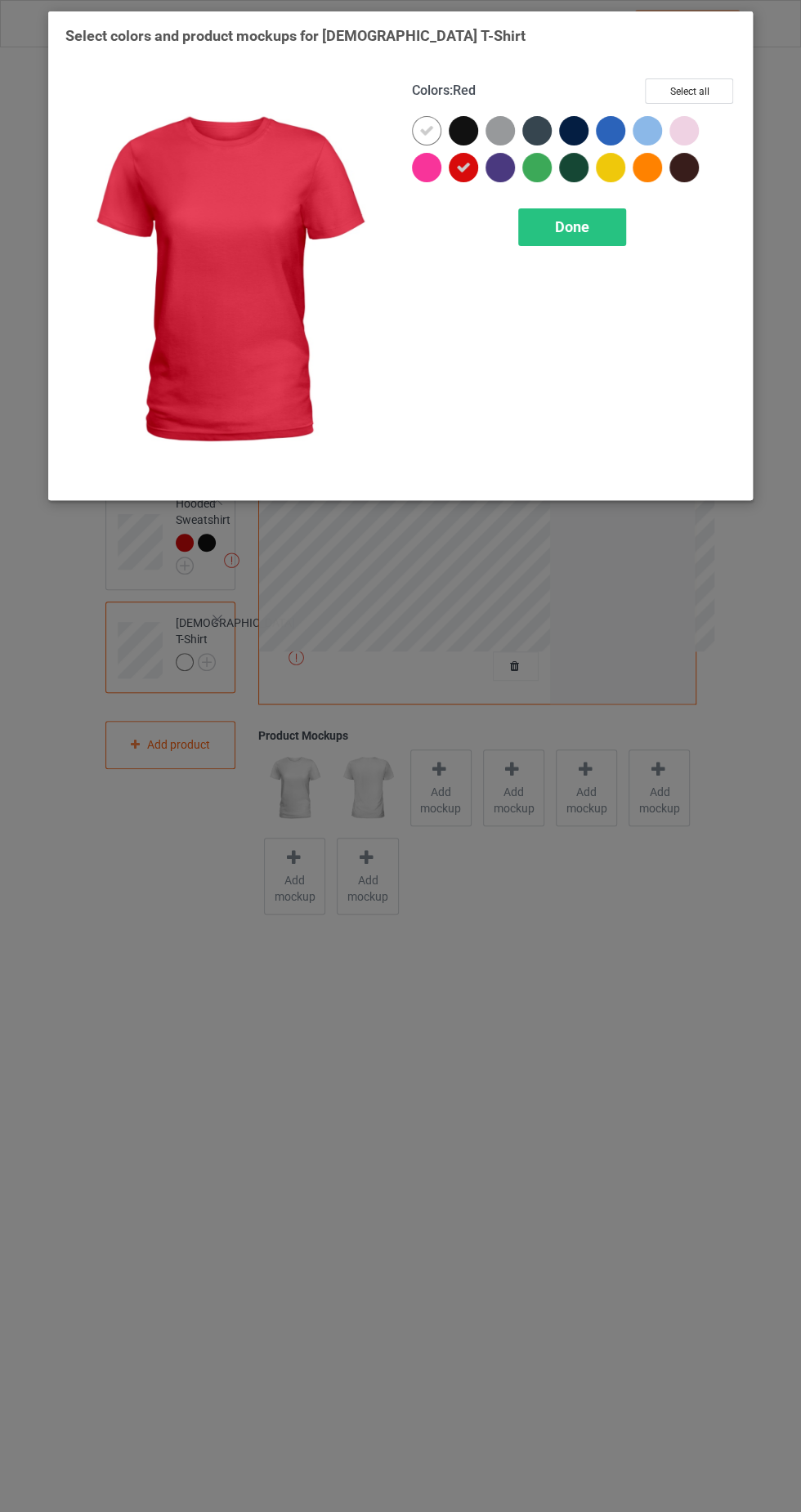
click at [426, 130] on icon at bounding box center [426, 130] width 14 height 14
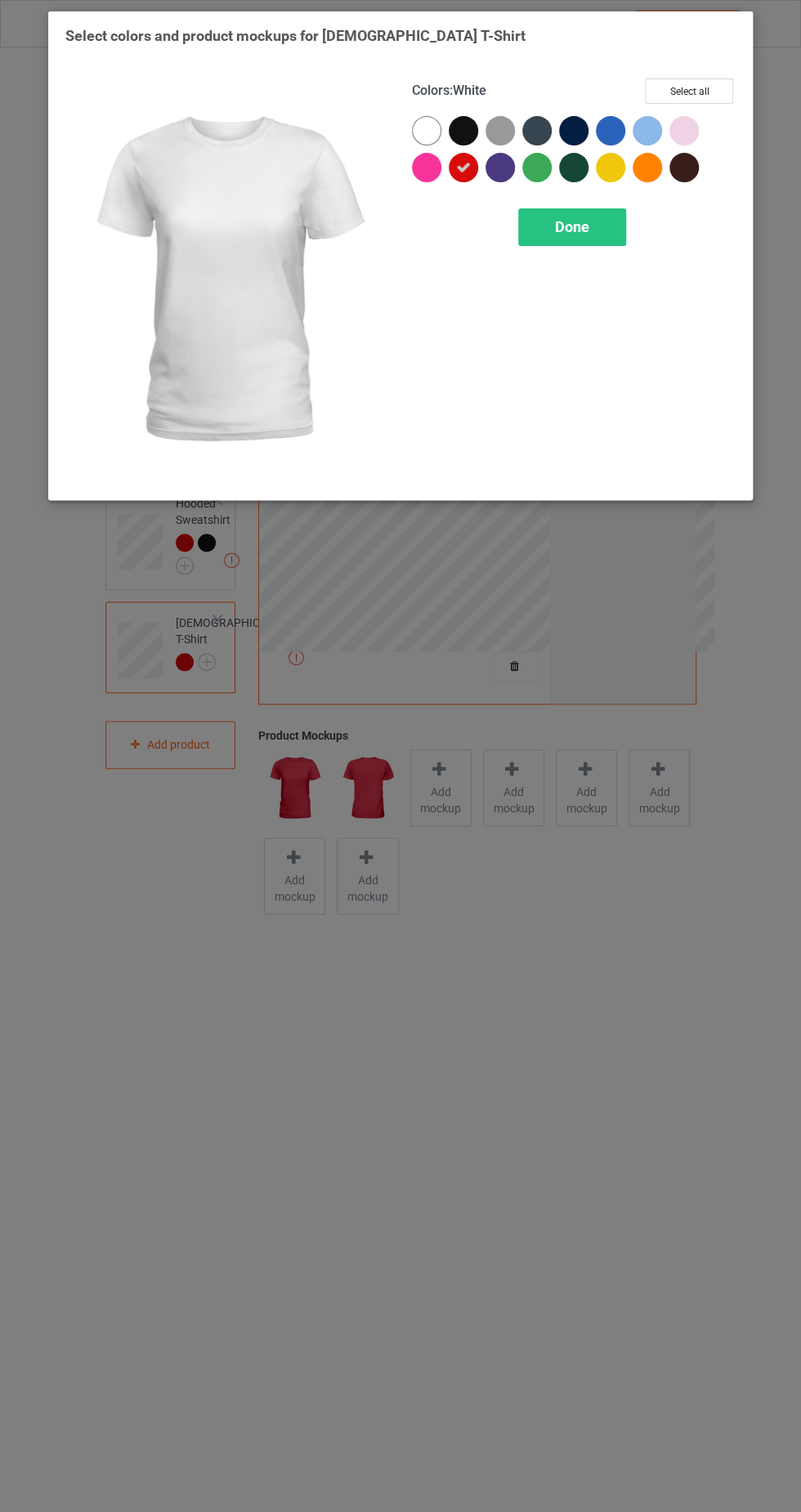
click at [462, 123] on div at bounding box center [463, 130] width 30 height 30
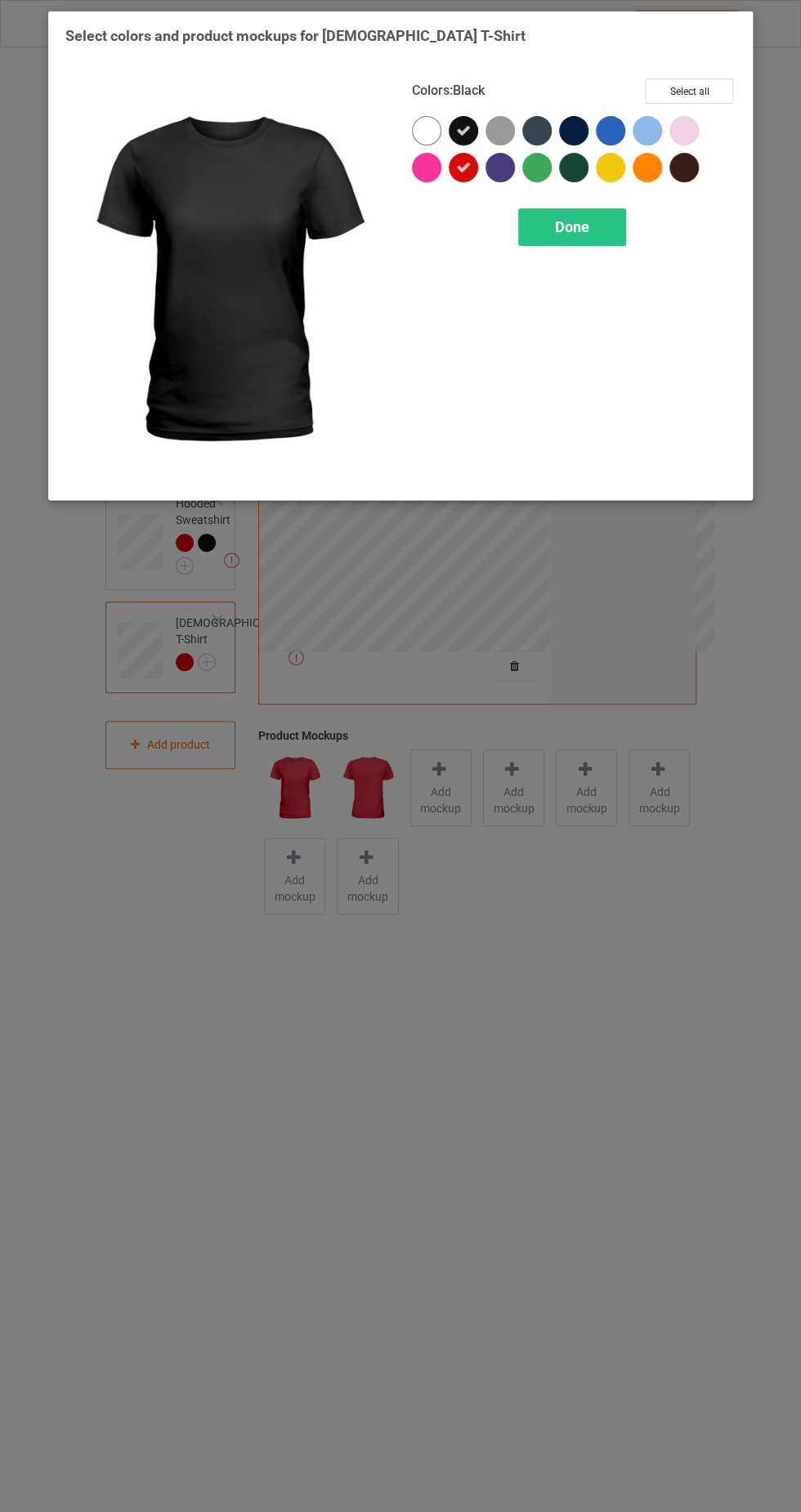
click at [601, 215] on div "Done" at bounding box center [572, 226] width 107 height 37
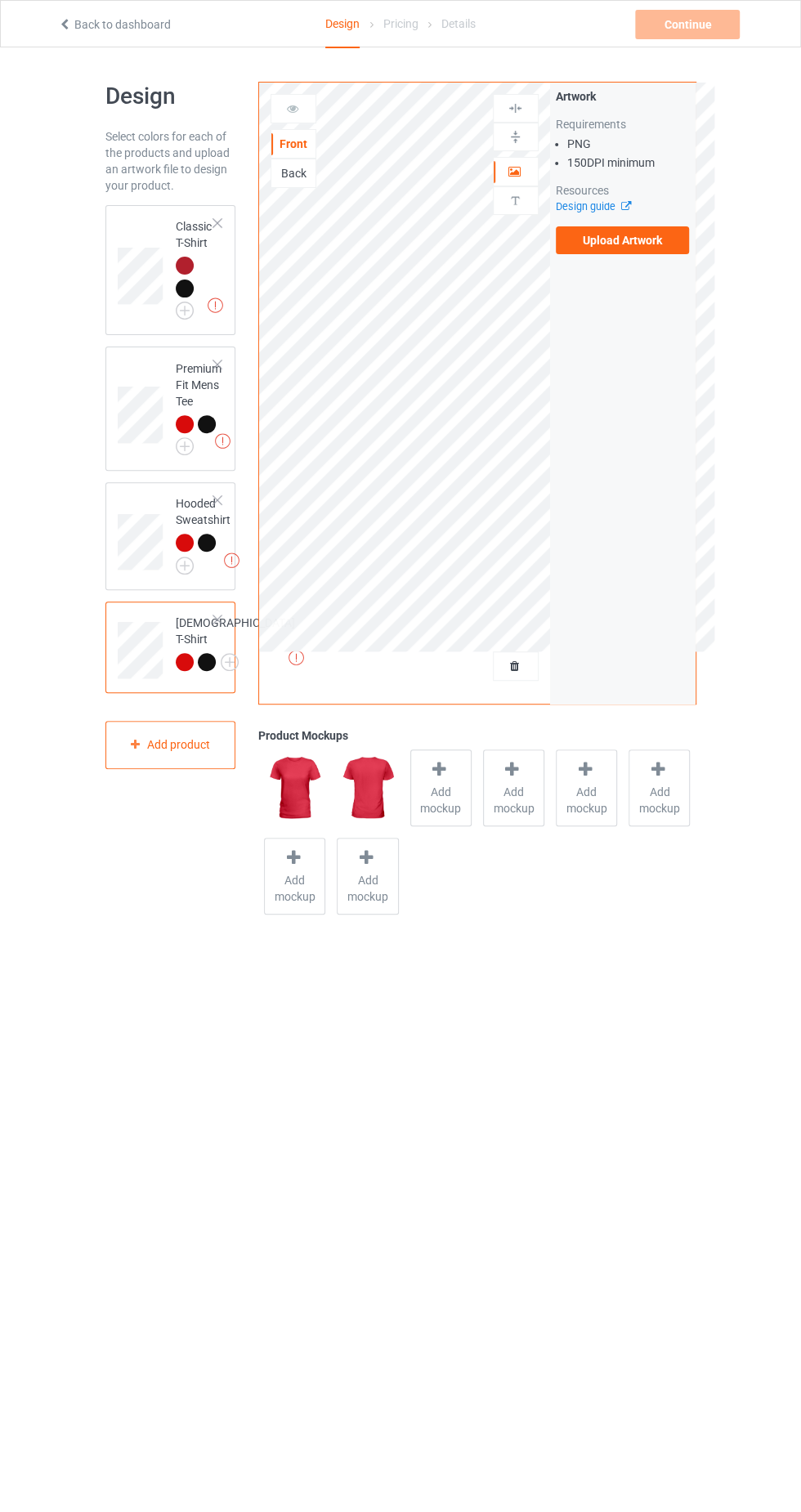
click at [177, 667] on div at bounding box center [184, 662] width 18 height 18
click at [183, 265] on div at bounding box center [184, 265] width 18 height 18
click at [664, 240] on label "Upload Artwork" at bounding box center [623, 240] width 134 height 28
click at [0, 0] on input "Upload Artwork" at bounding box center [0, 0] width 0 height 0
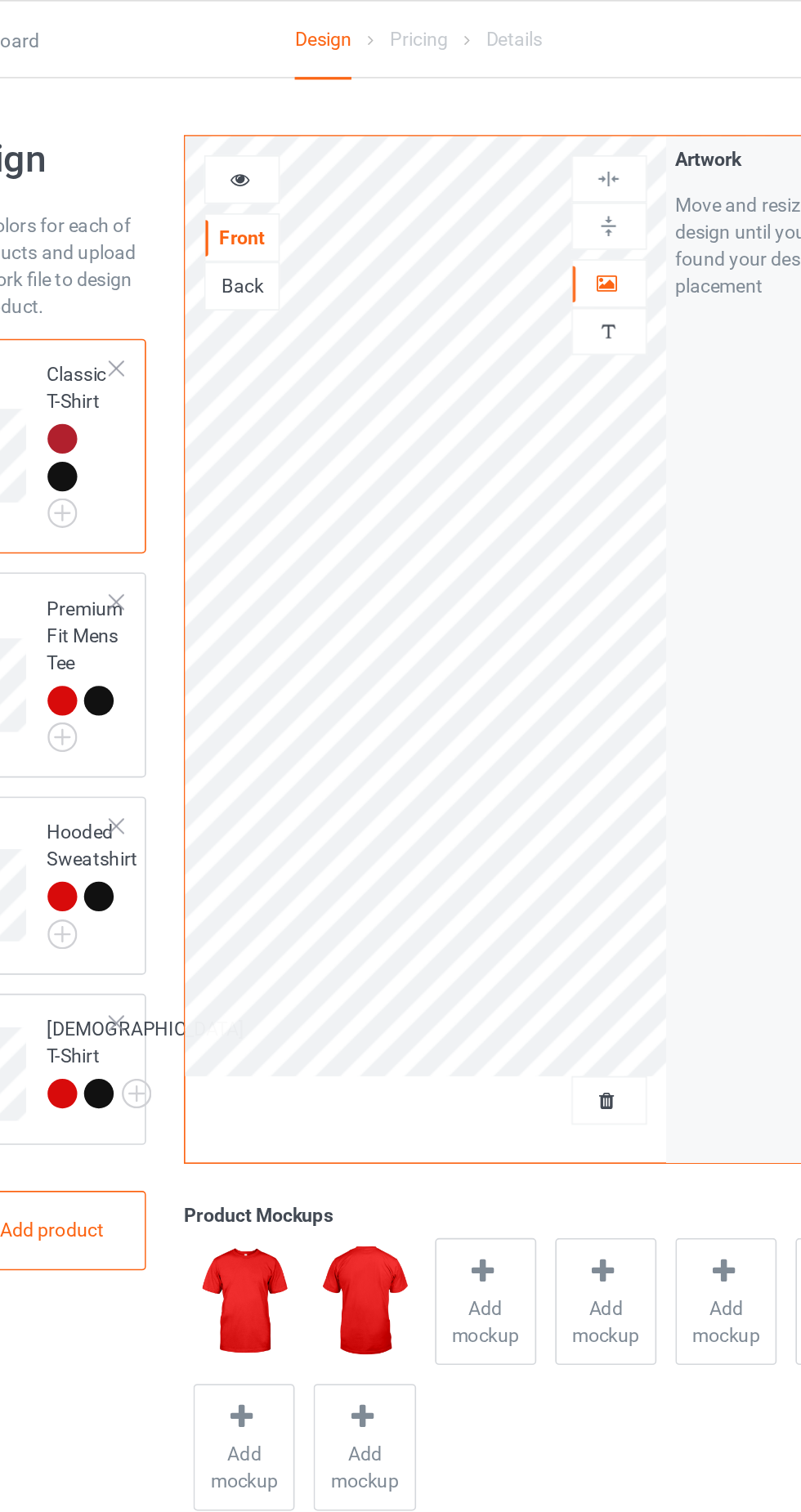
click at [524, 166] on div at bounding box center [516, 171] width 44 height 16
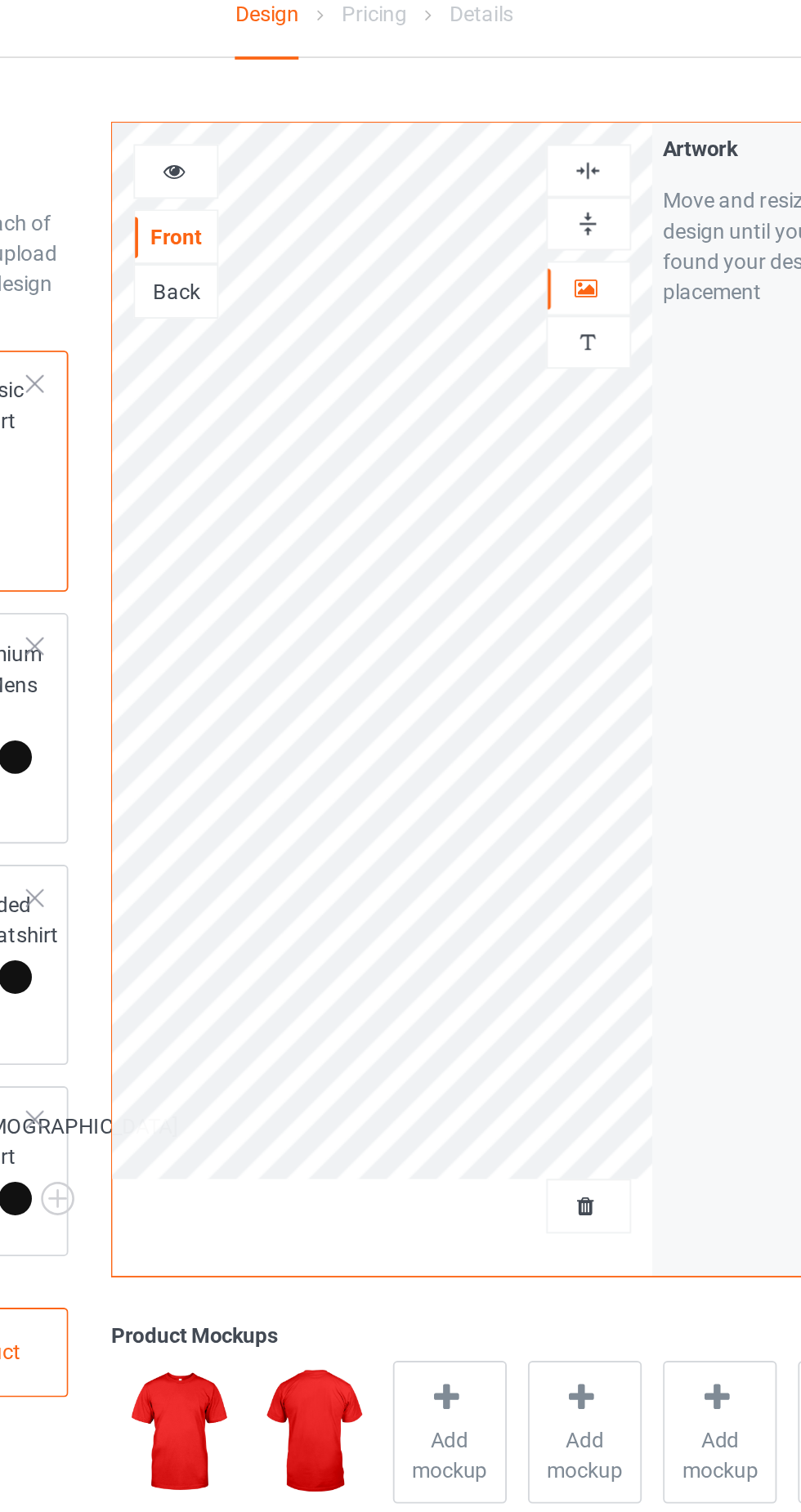
click at [286, 106] on icon at bounding box center [292, 106] width 13 height 12
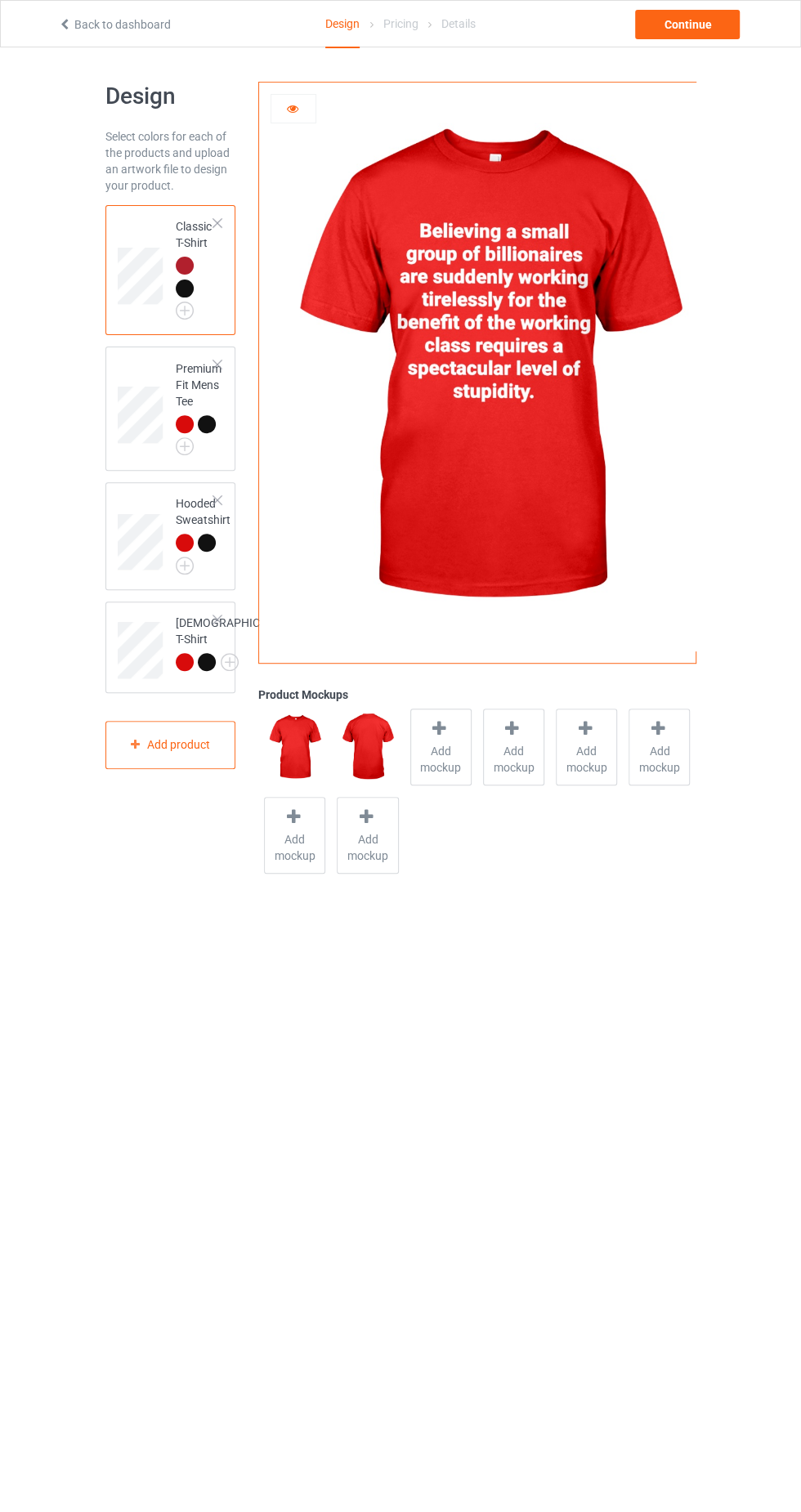
click at [292, 111] on icon at bounding box center [292, 106] width 13 height 12
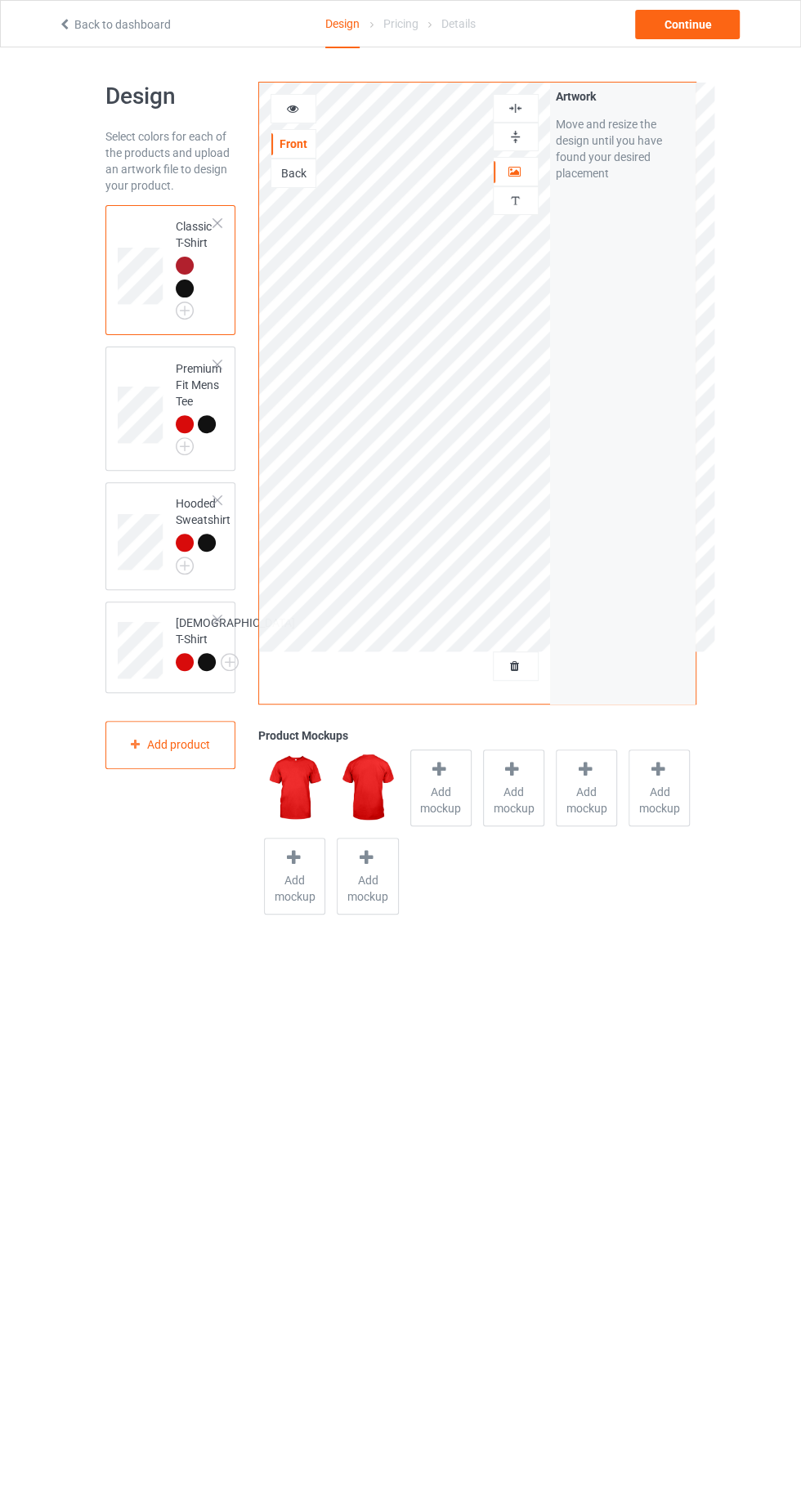
click at [525, 158] on div "Artwork" at bounding box center [516, 172] width 46 height 30
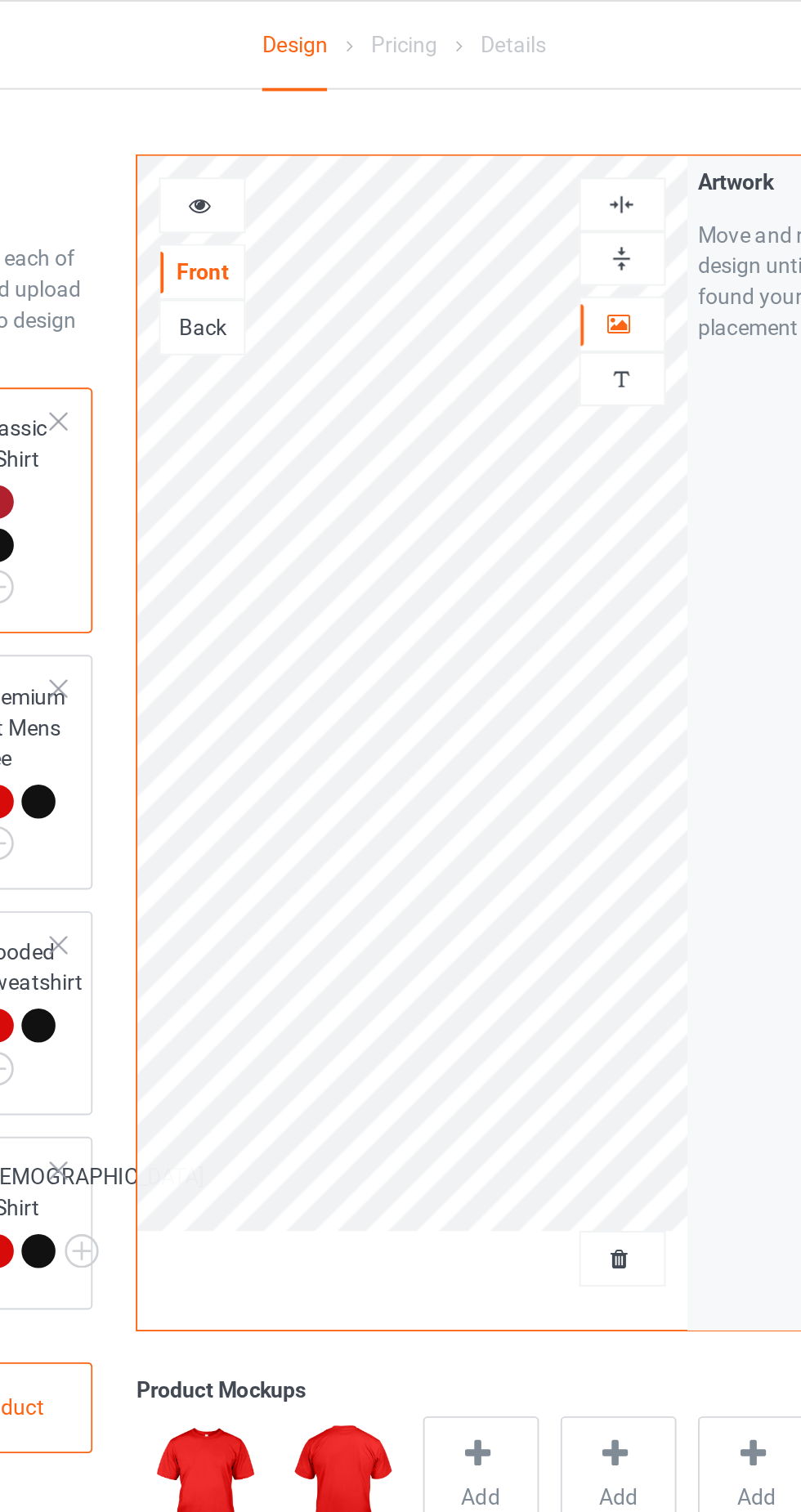
click at [294, 102] on icon at bounding box center [292, 106] width 13 height 12
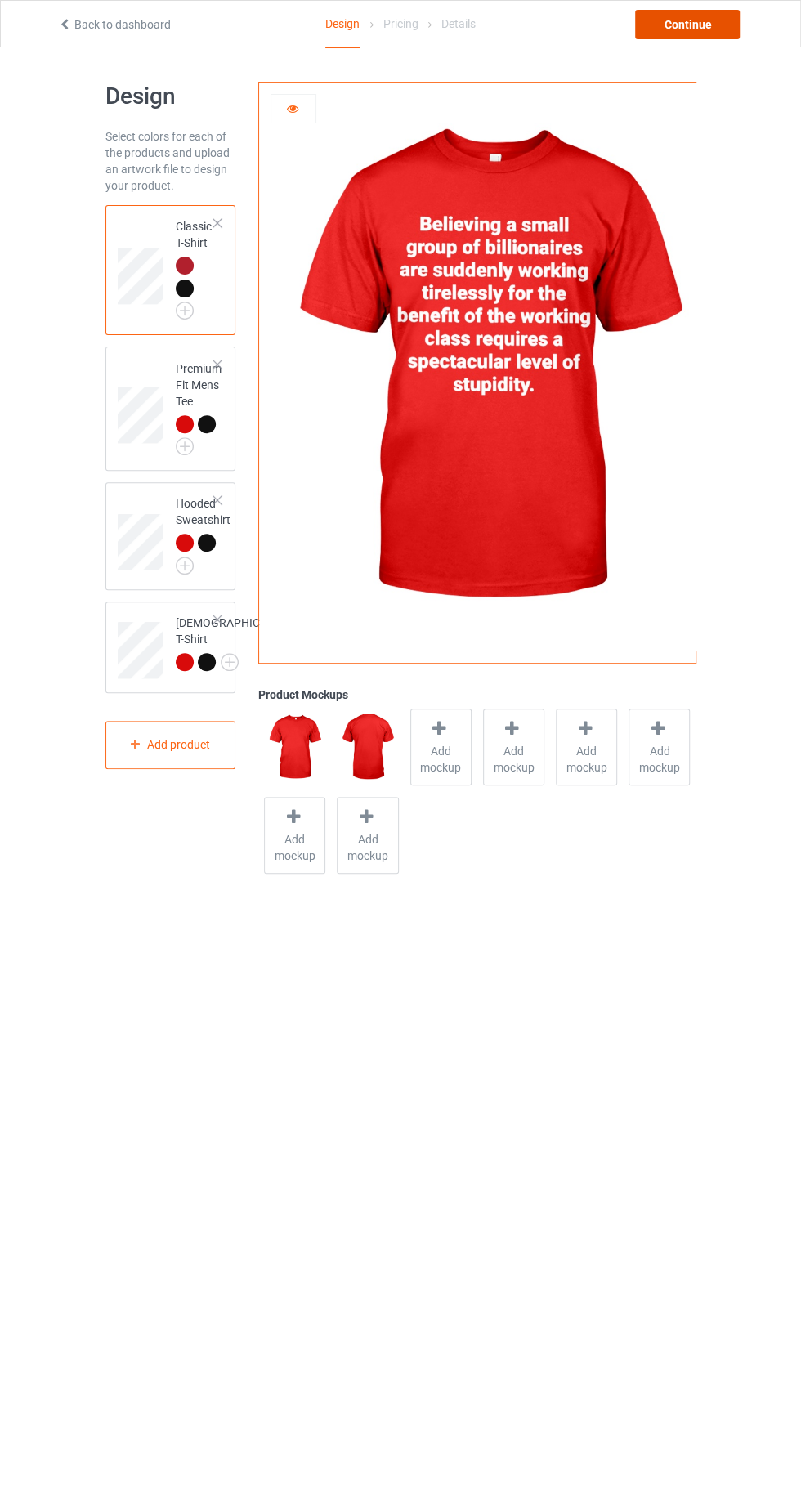
click at [711, 19] on div "Continue" at bounding box center [687, 24] width 105 height 30
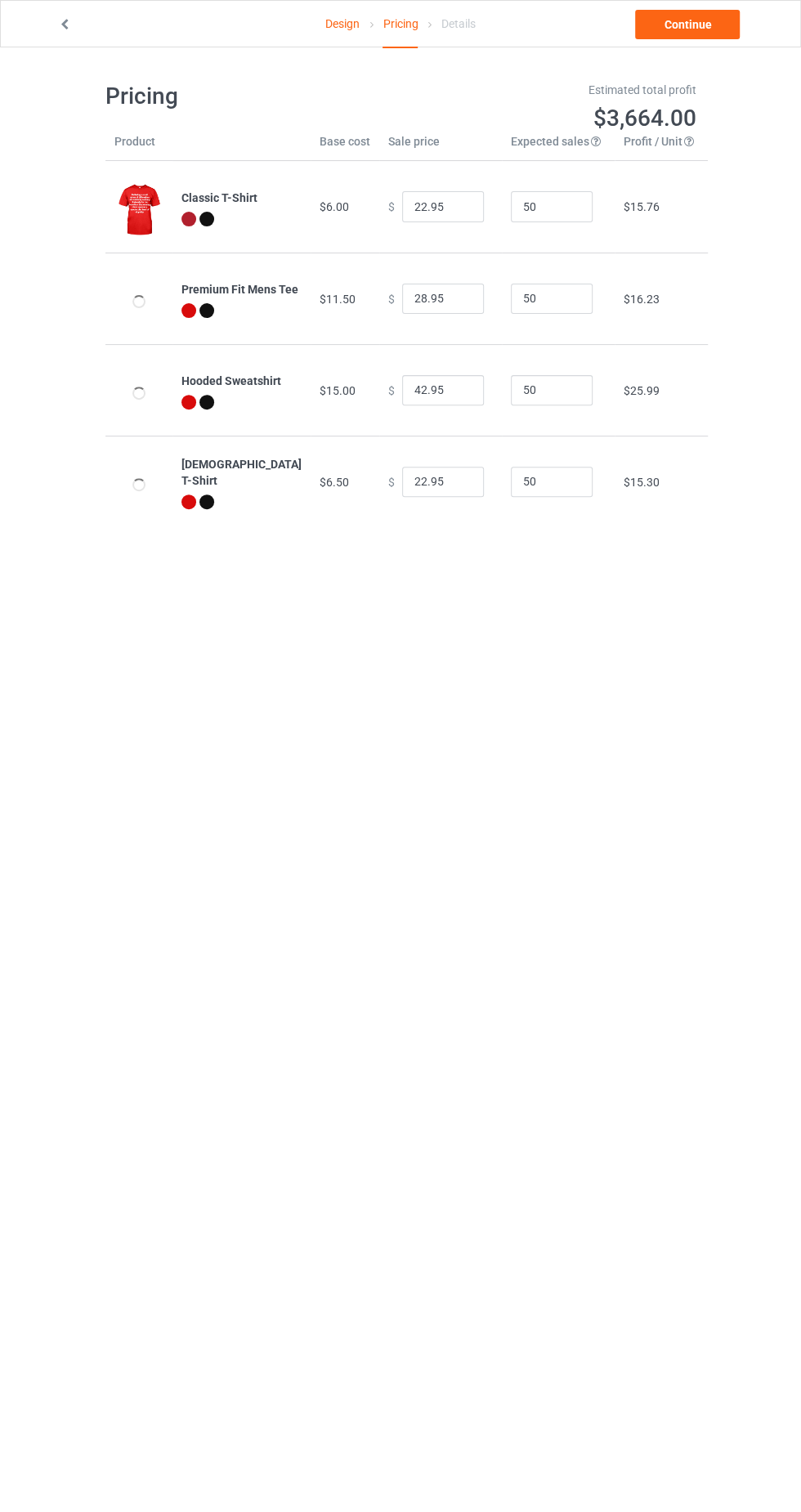
click at [63, 19] on icon at bounding box center [64, 22] width 13 height 12
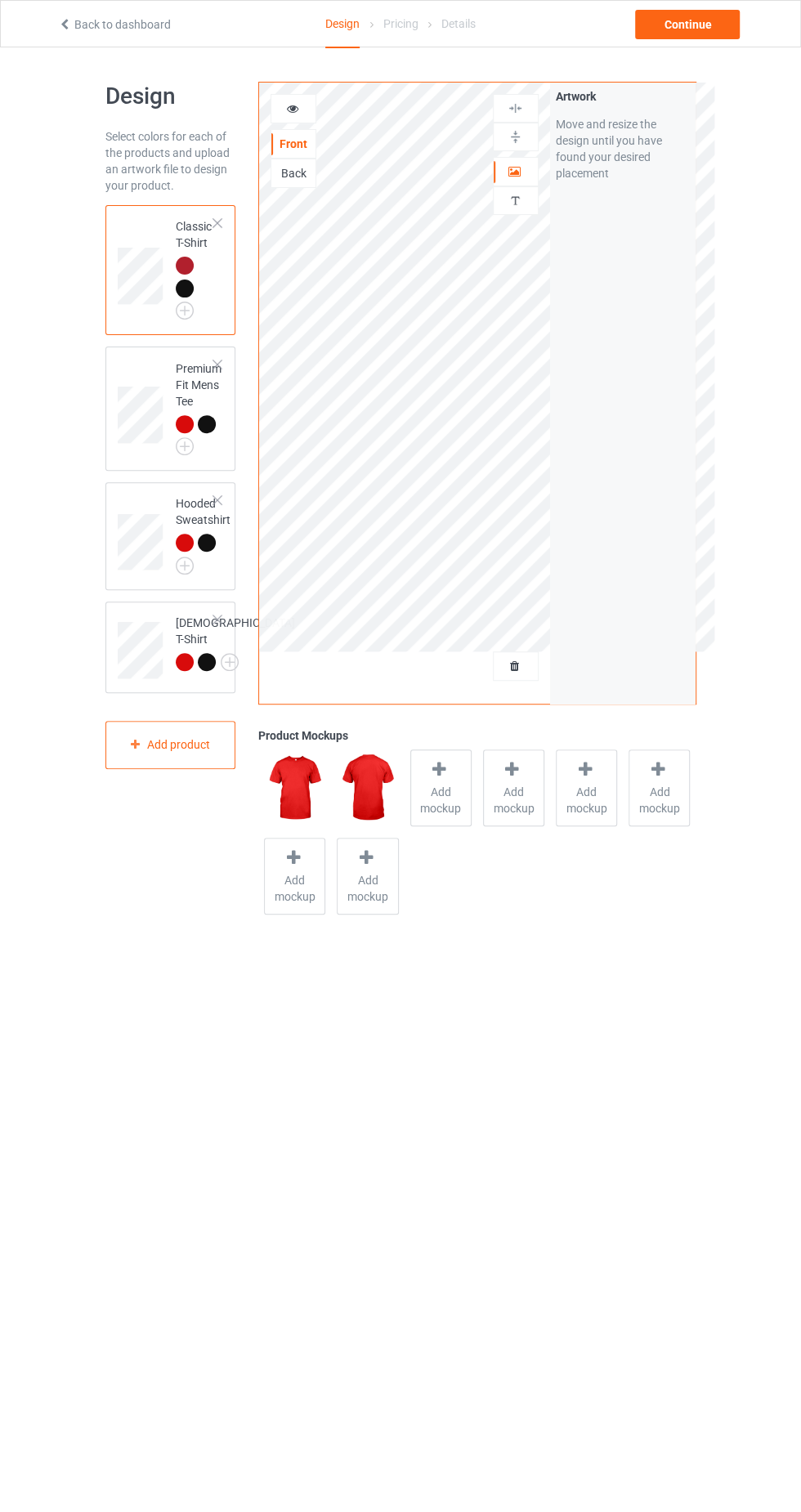
click at [441, 784] on span "Add mockup" at bounding box center [440, 800] width 59 height 33
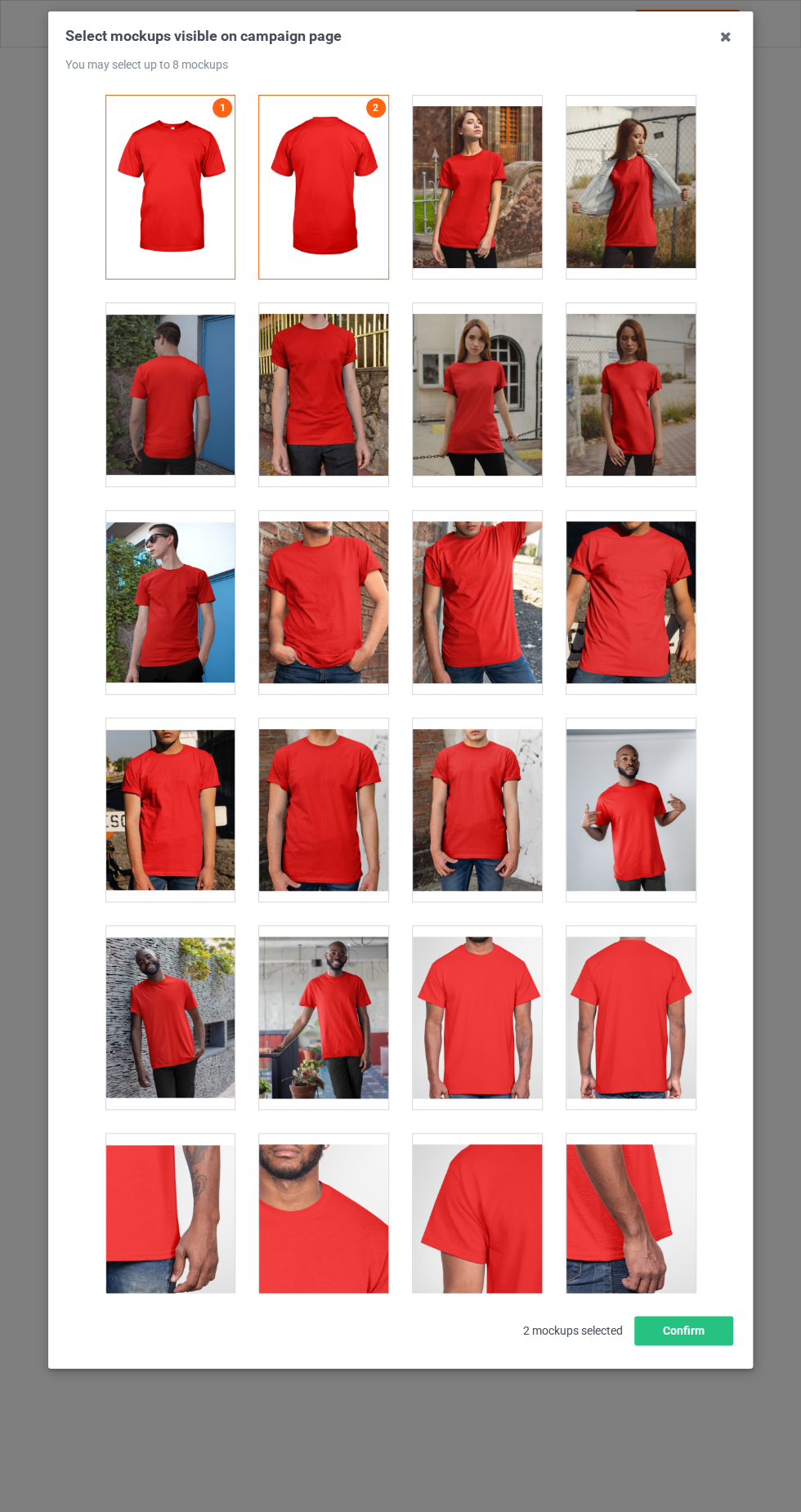
click at [480, 1007] on div at bounding box center [477, 1017] width 130 height 183
click at [689, 1345] on button "Confirm" at bounding box center [683, 1330] width 99 height 30
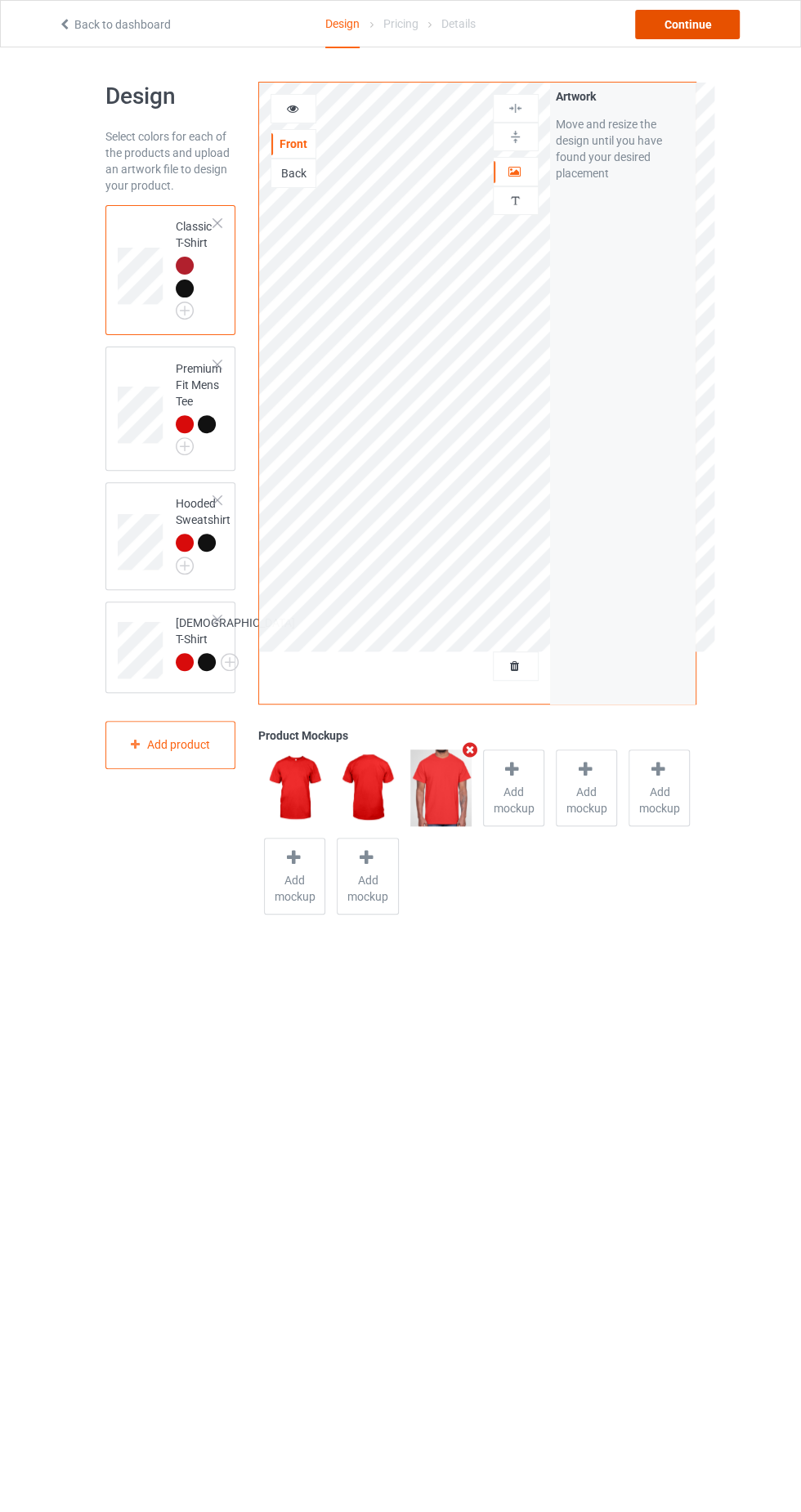
click at [710, 28] on div "Continue" at bounding box center [687, 24] width 105 height 30
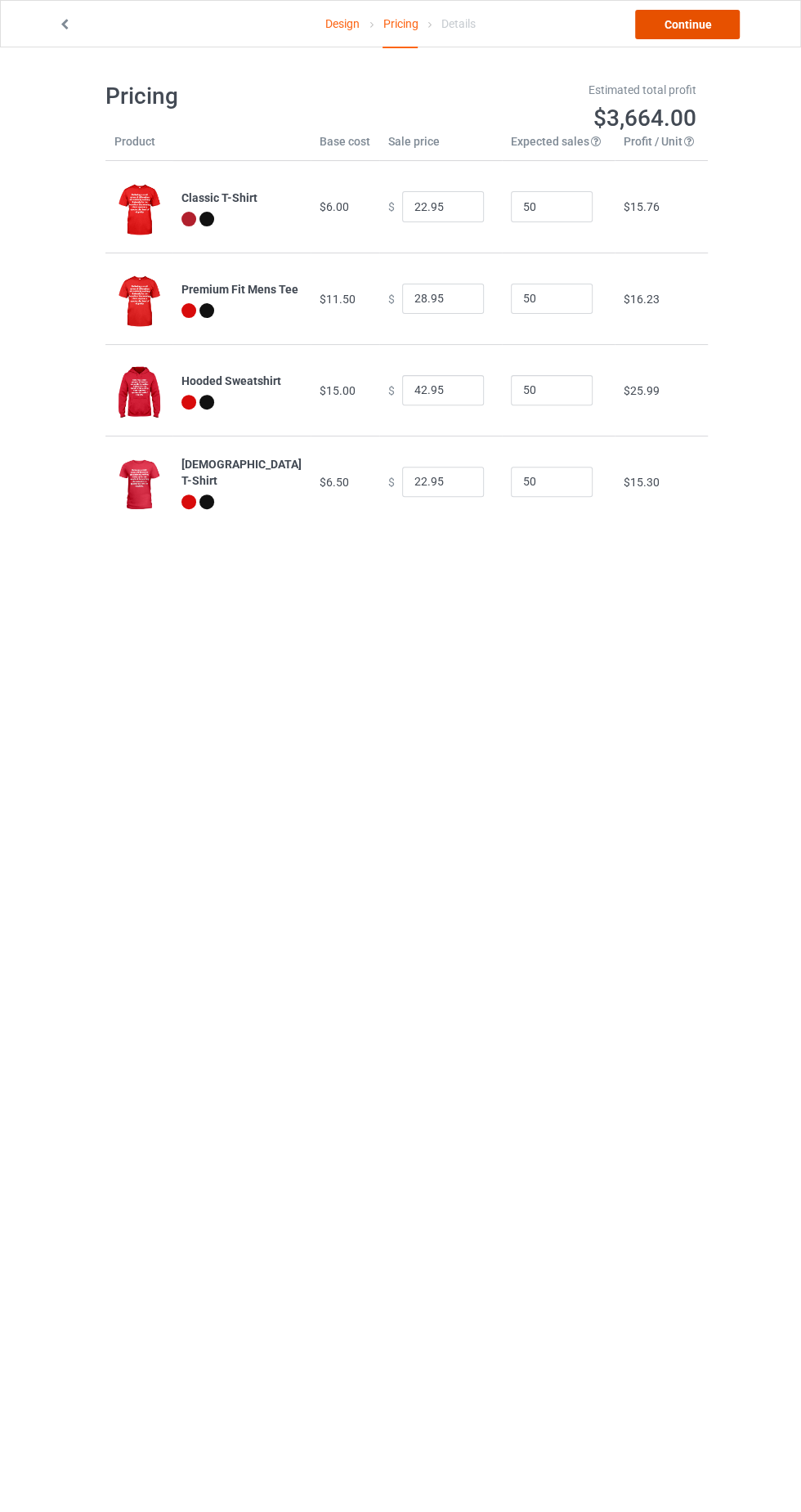
click at [706, 32] on link "Continue" at bounding box center [687, 24] width 105 height 30
click at [714, 28] on link "Continue" at bounding box center [687, 24] width 105 height 30
click at [336, 28] on link "Design" at bounding box center [342, 24] width 35 height 46
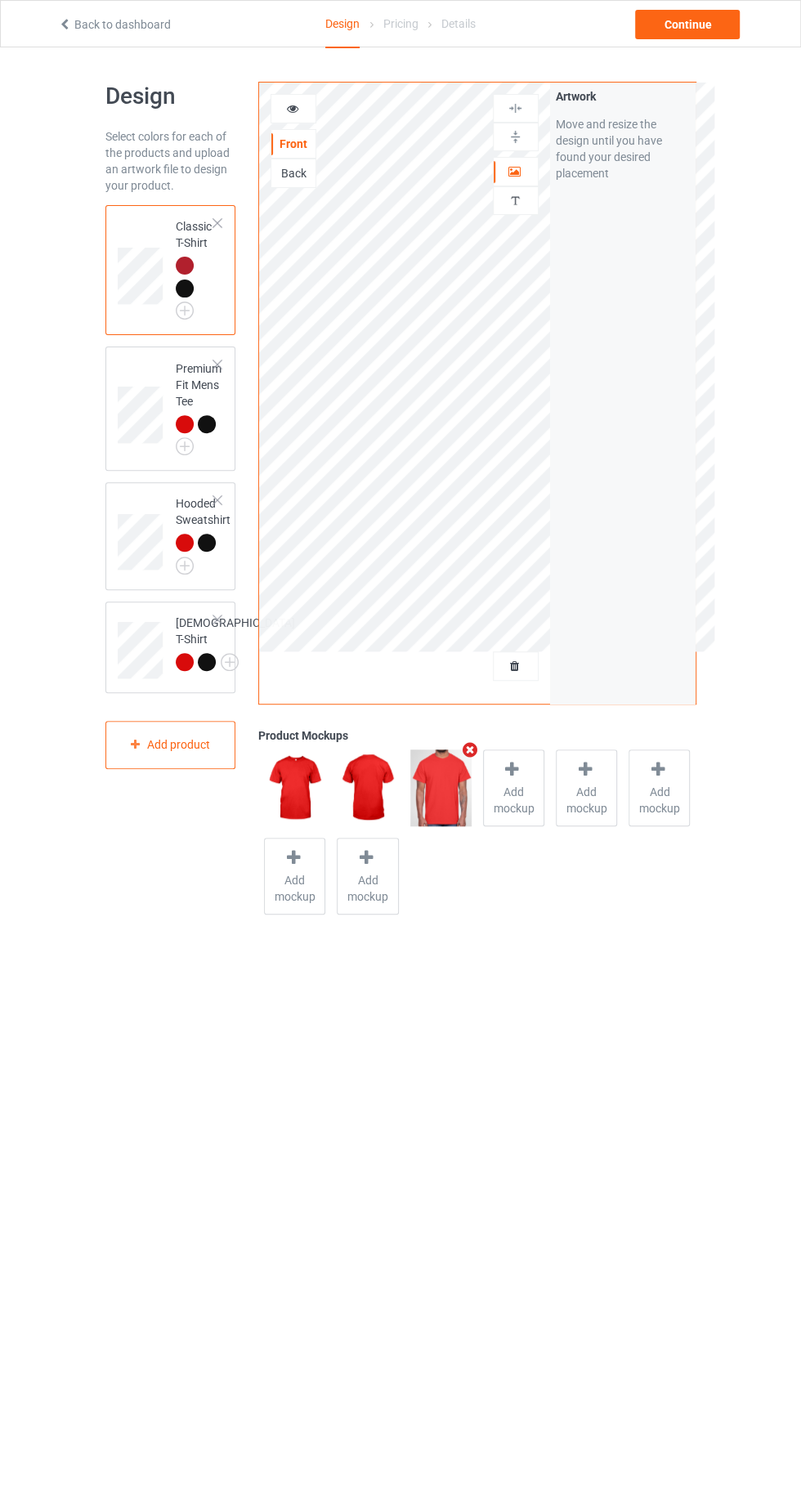
click at [403, 23] on div "Pricing" at bounding box center [400, 24] width 35 height 46
click at [714, 13] on div "Continue" at bounding box center [687, 24] width 105 height 30
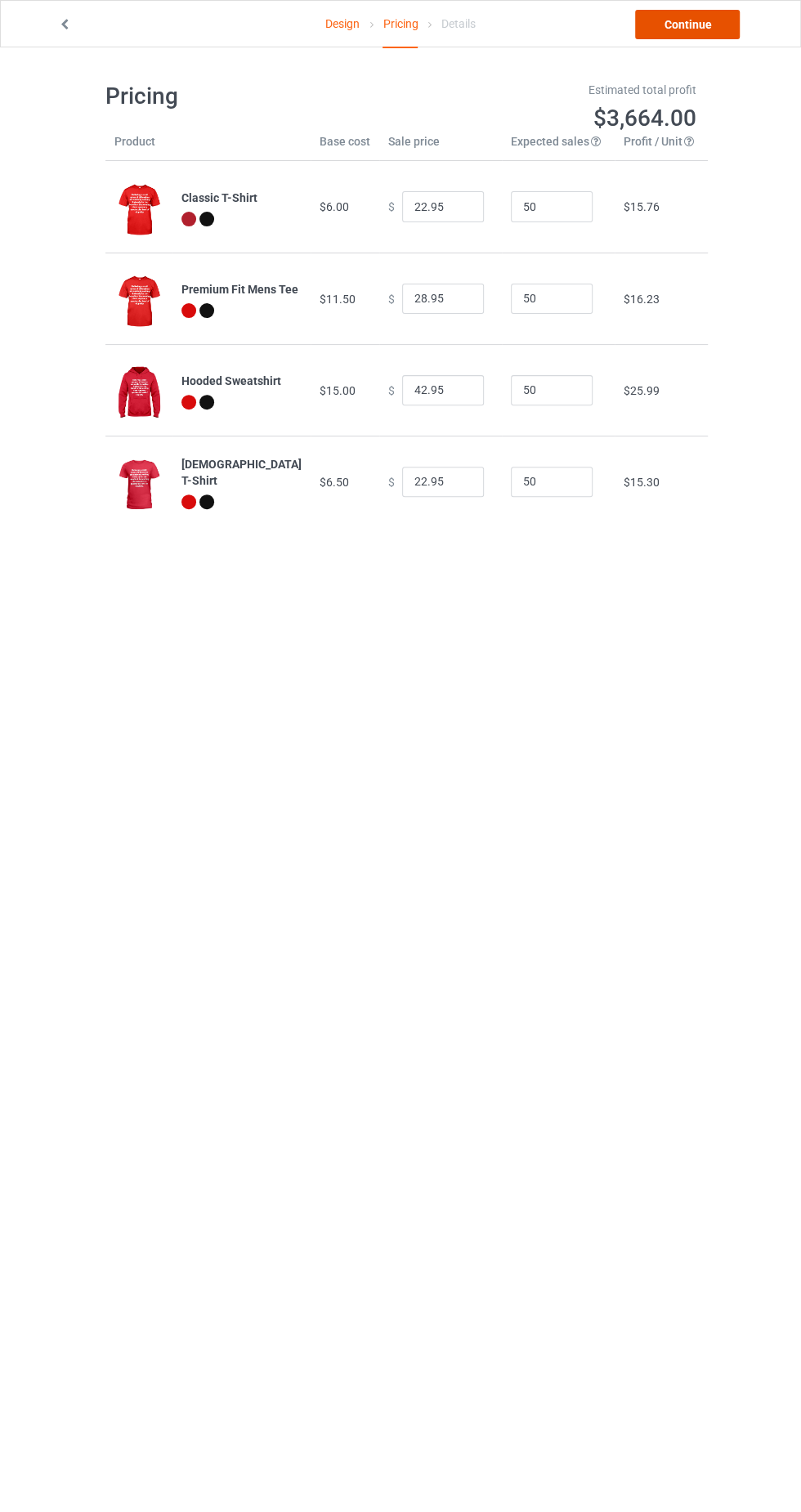
click at [704, 22] on link "Continue" at bounding box center [687, 24] width 105 height 30
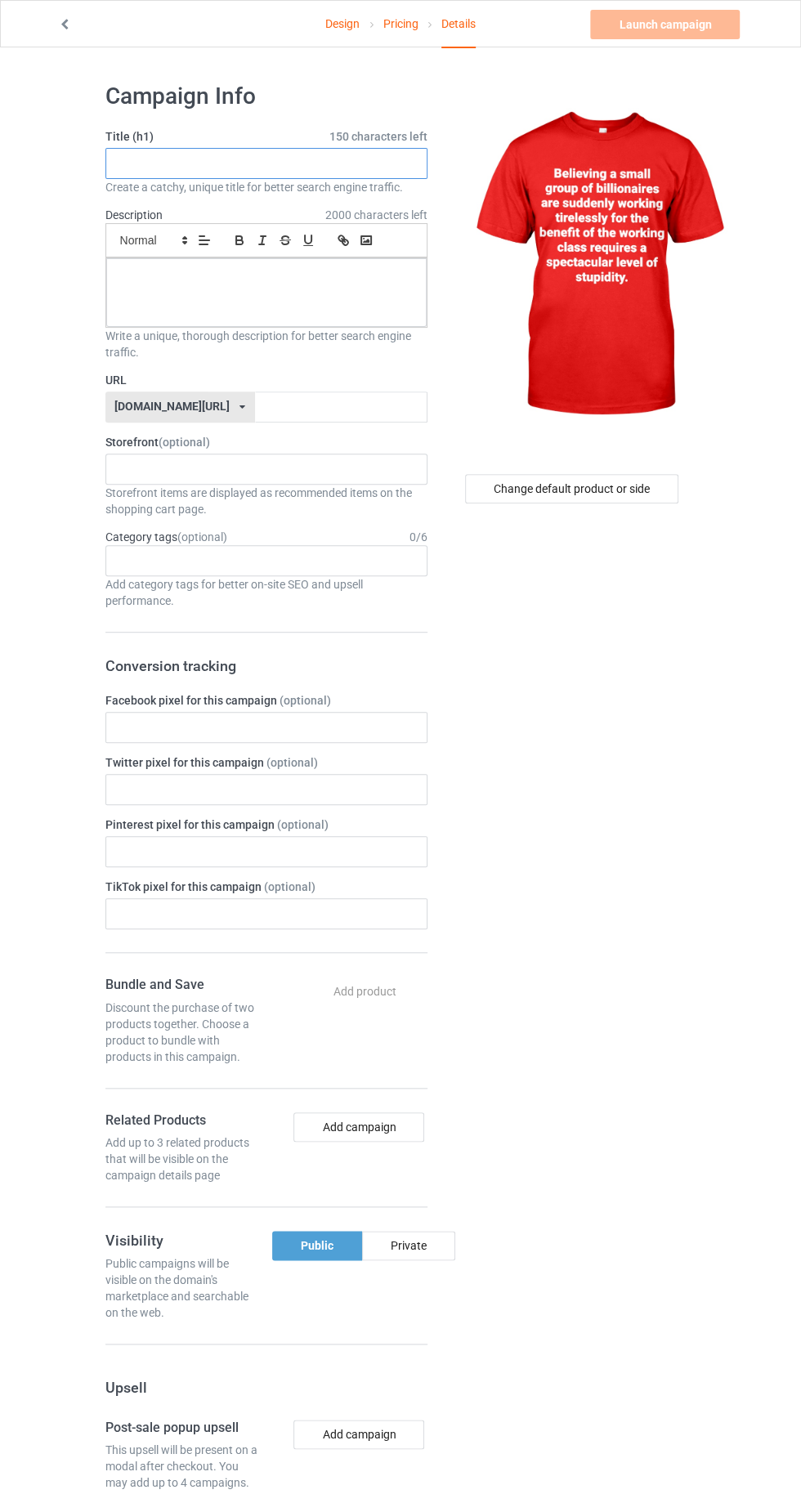
click at [328, 165] on input "text" at bounding box center [267, 163] width 322 height 31
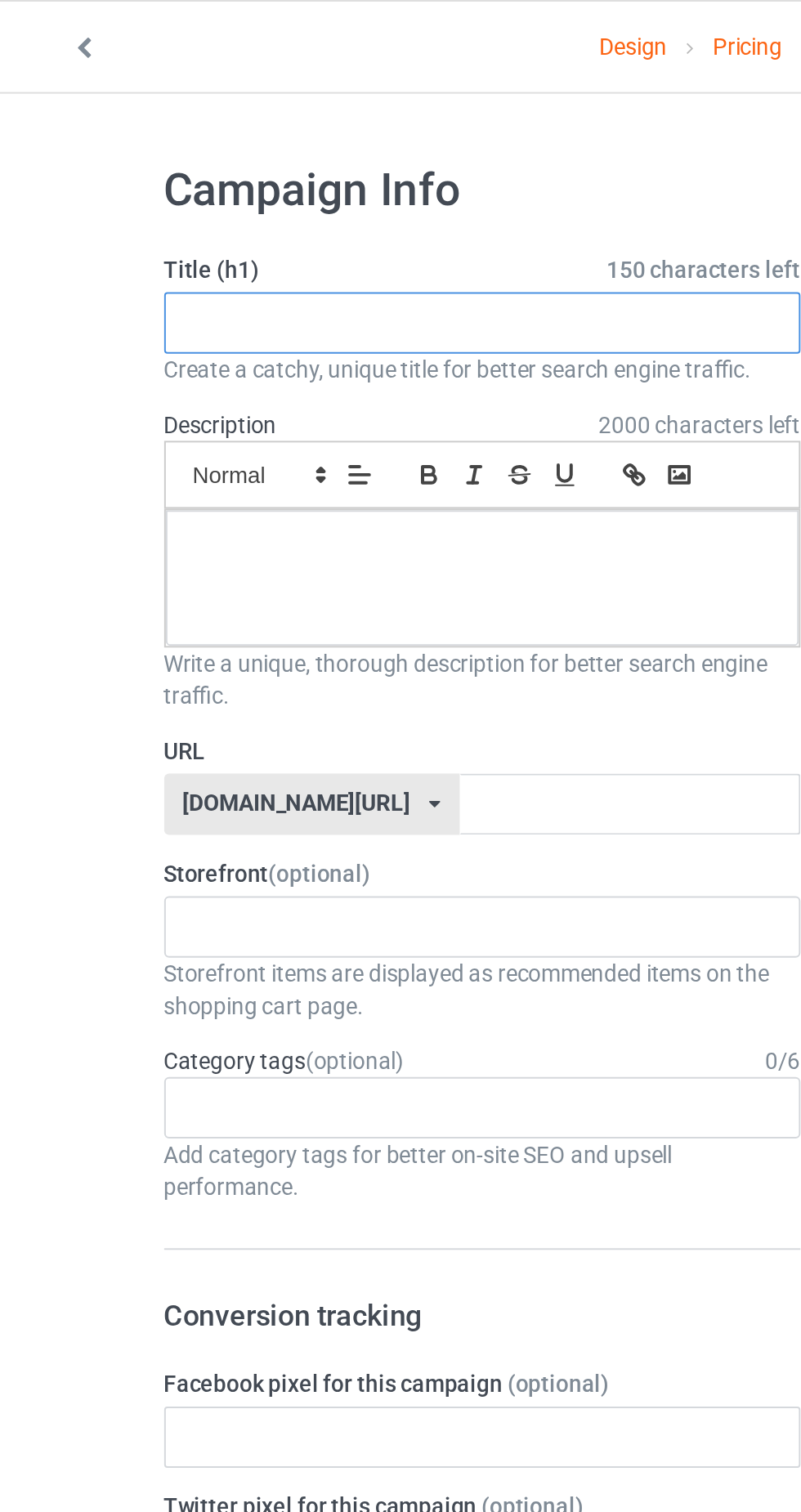
click at [294, 158] on input "text" at bounding box center [267, 163] width 322 height 31
click at [303, 155] on input "New" at bounding box center [267, 163] width 322 height 31
type input "N"
type input "Tshirt 2025"
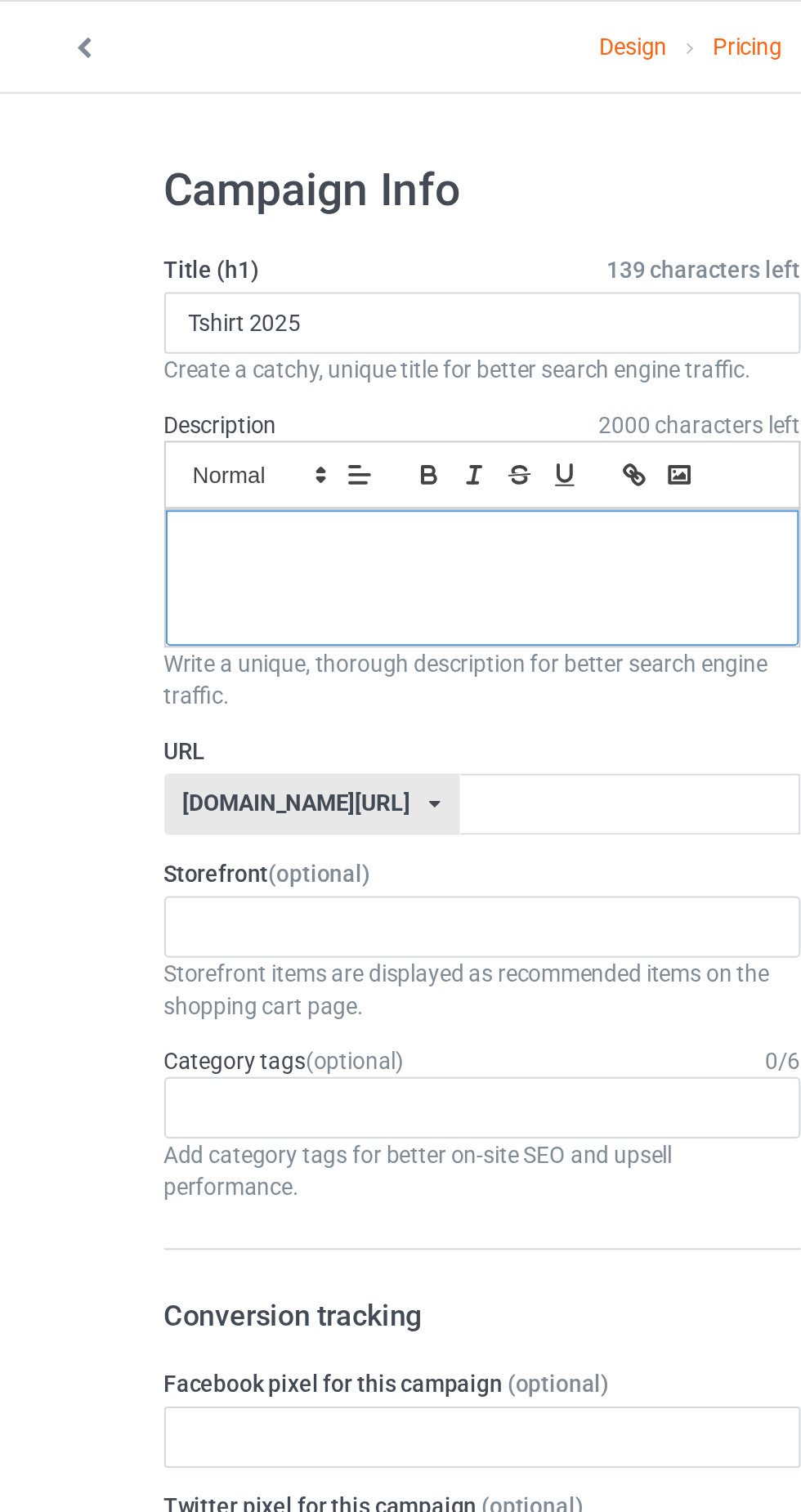
click at [218, 275] on p at bounding box center [266, 276] width 294 height 15
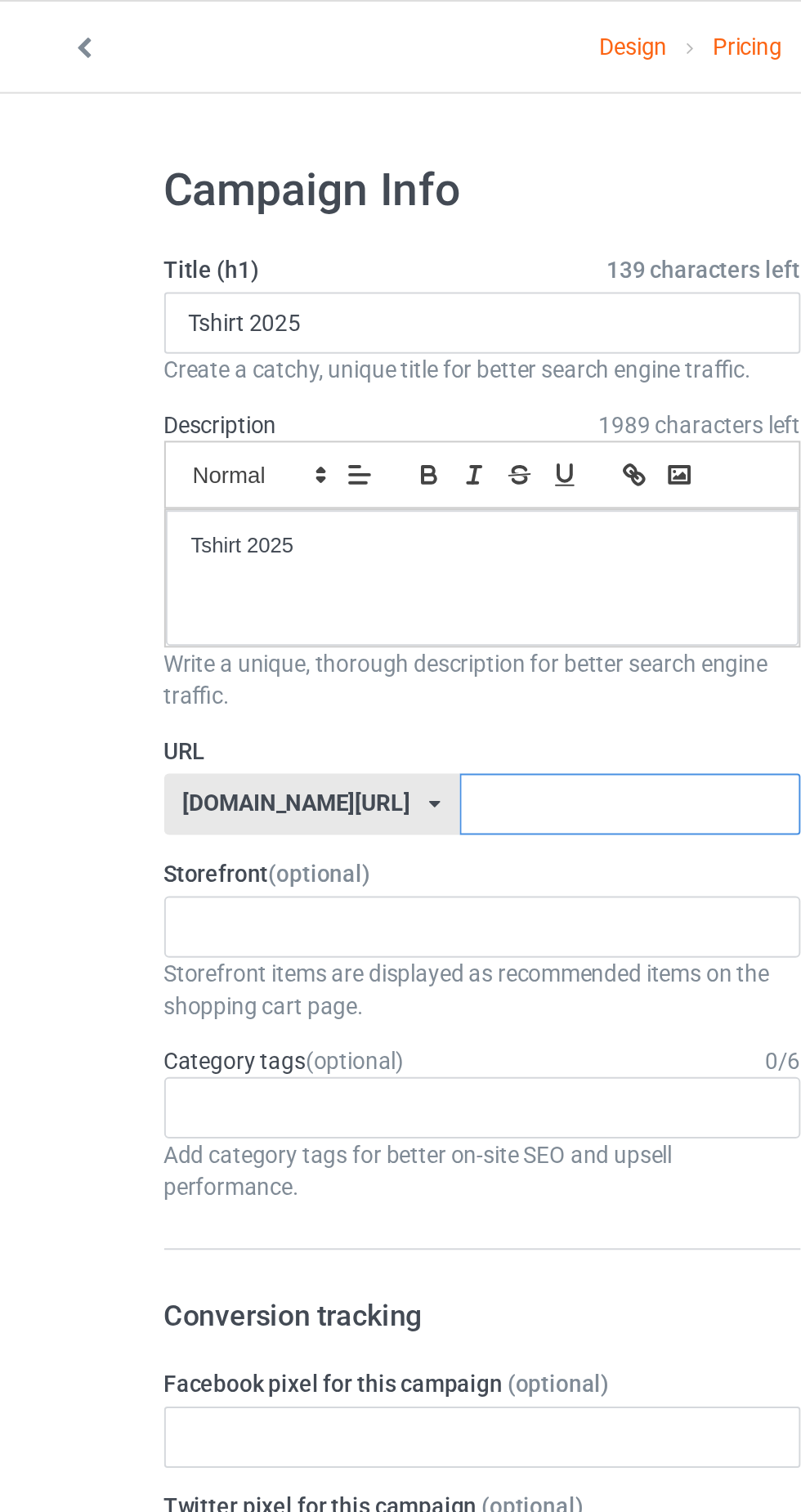
click at [292, 402] on input "text" at bounding box center [342, 407] width 173 height 31
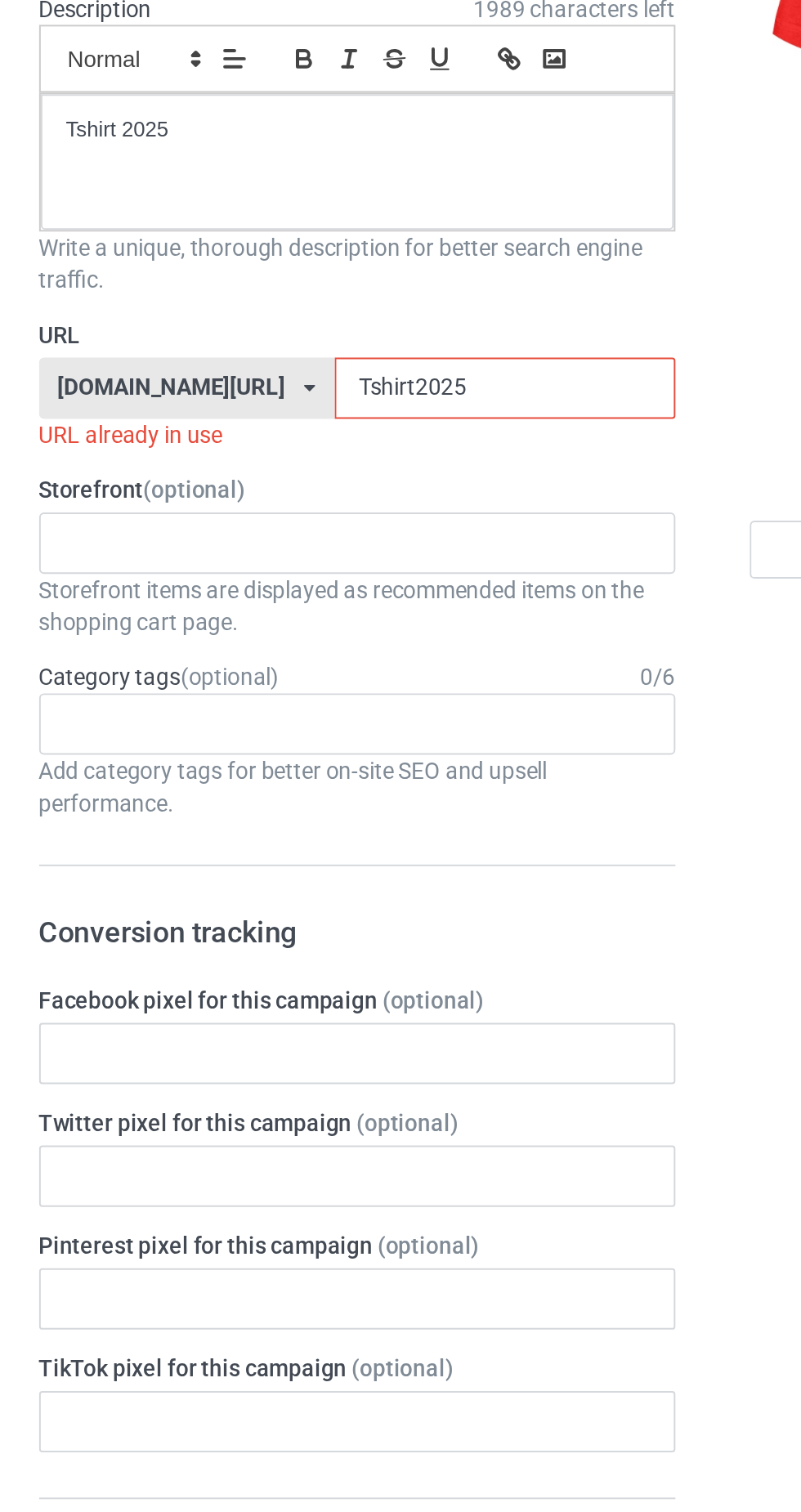
click at [279, 401] on input "Tshirt2025" at bounding box center [342, 407] width 173 height 31
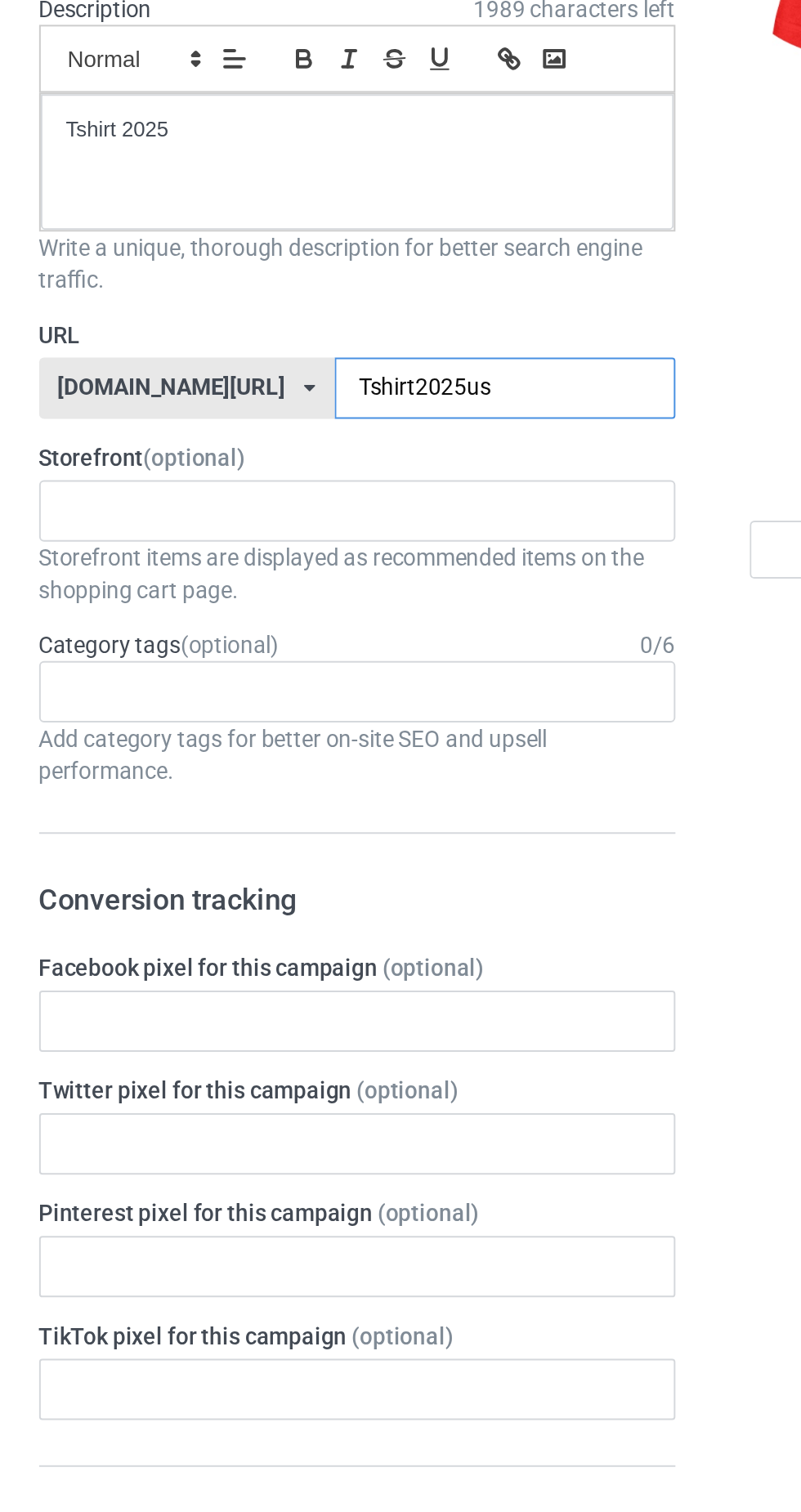
type input "Tshirt2025usa"
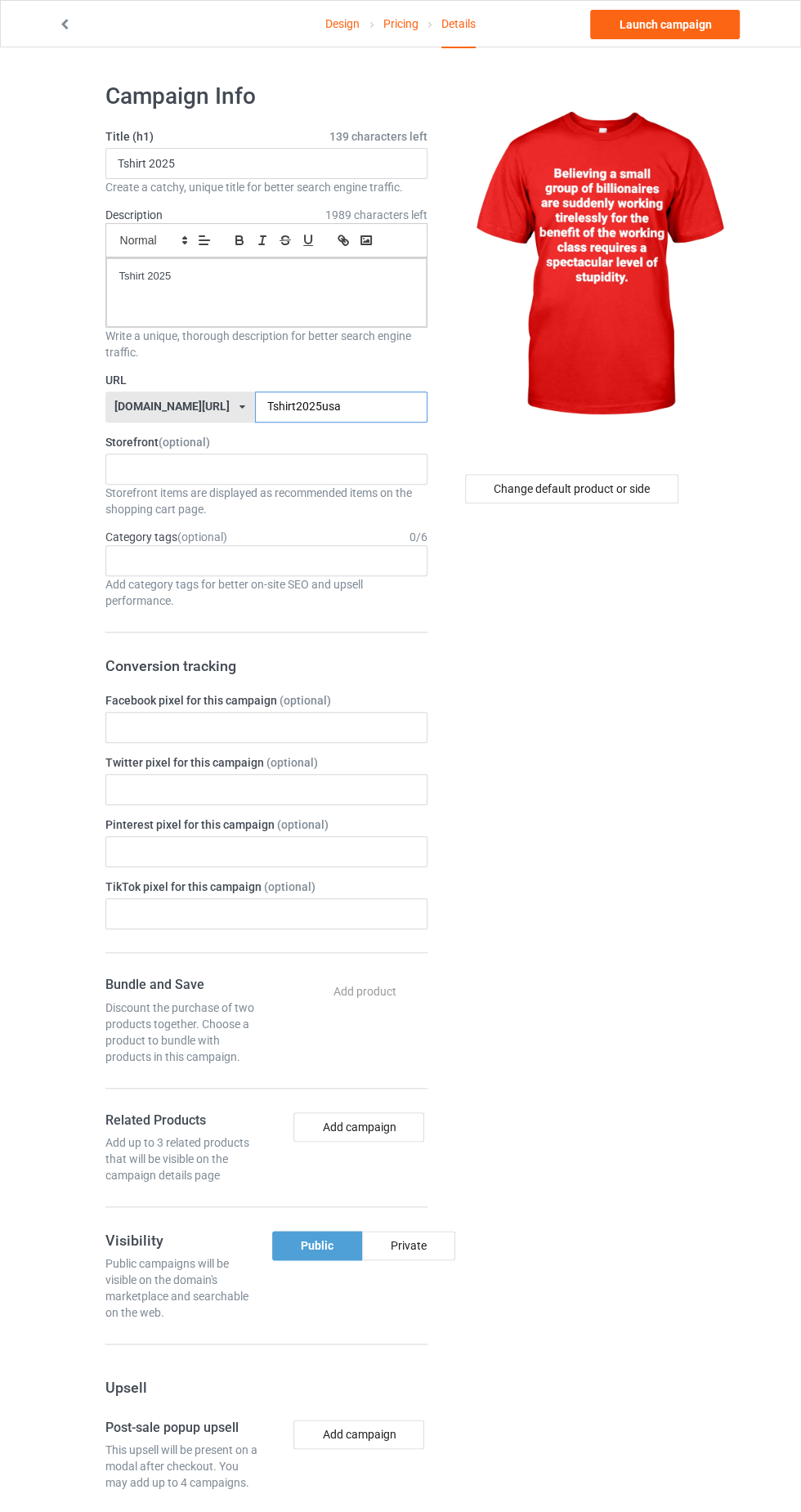
scroll to position [1, 0]
click at [695, 19] on link "Launch campaign" at bounding box center [665, 24] width 150 height 30
